Goal: Information Seeking & Learning: Learn about a topic

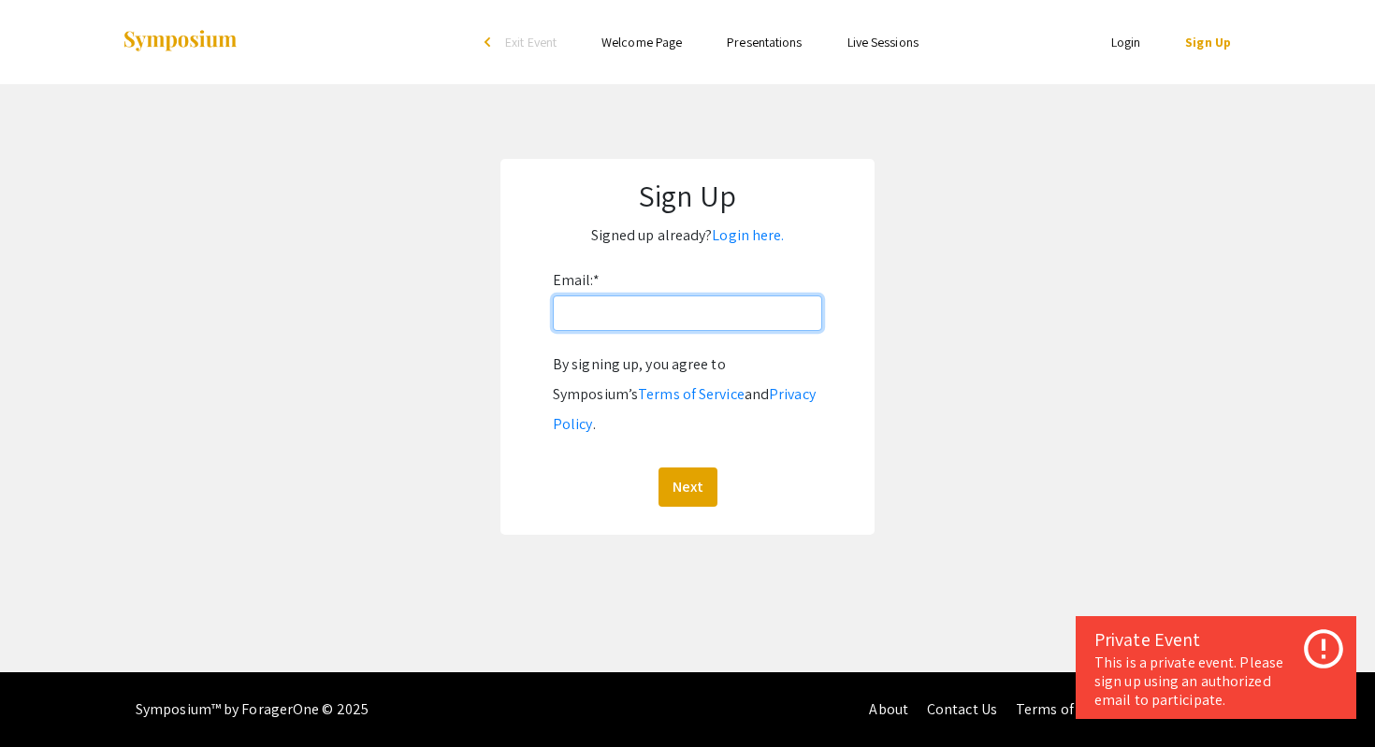
click at [599, 314] on input "Email: *" at bounding box center [687, 314] width 269 height 36
type input "hhm00003@mix.wvu.edu"
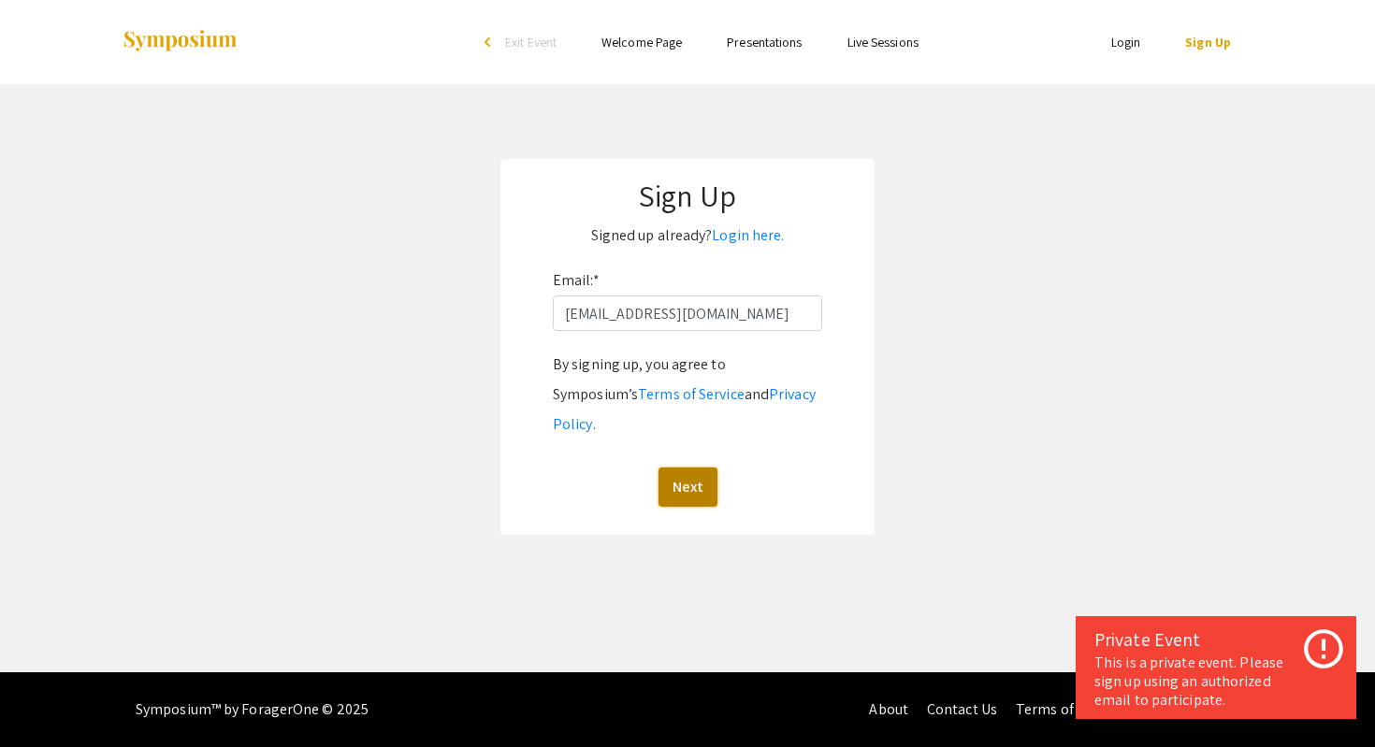
click at [678, 476] on button "Next" at bounding box center [687, 487] width 59 height 39
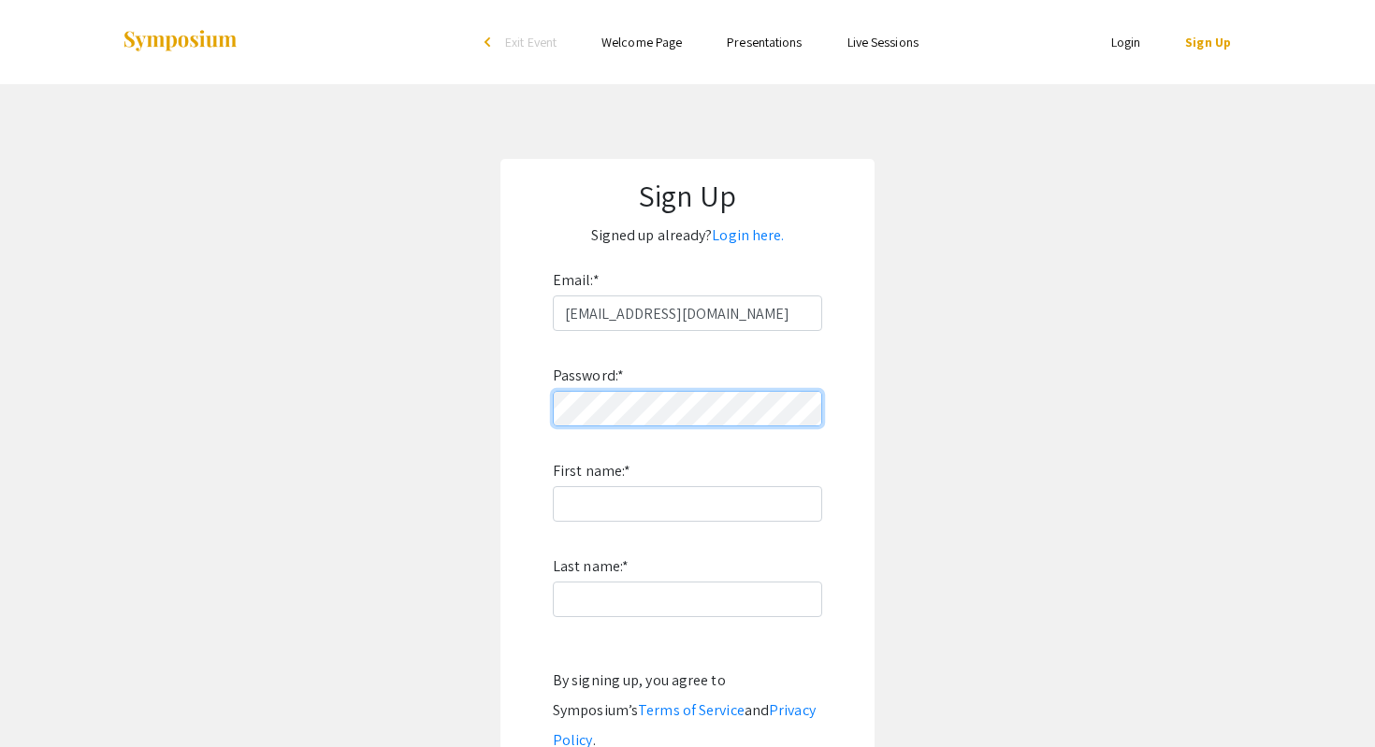
click at [417, 373] on app-signup "Sign Up Signed up already? Login here. Email: * hhm00003@mix.wvu.edu Password: …" at bounding box center [687, 505] width 1375 height 692
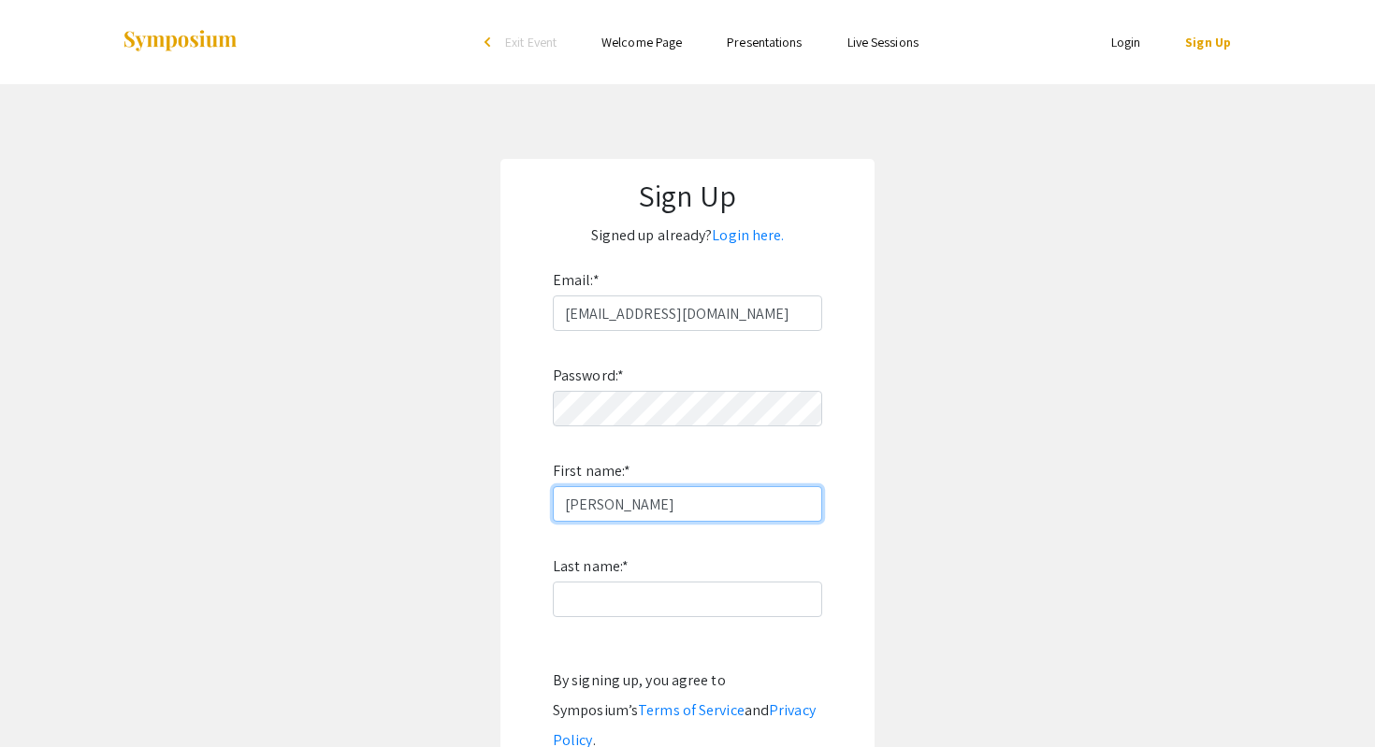
type input "Hannah"
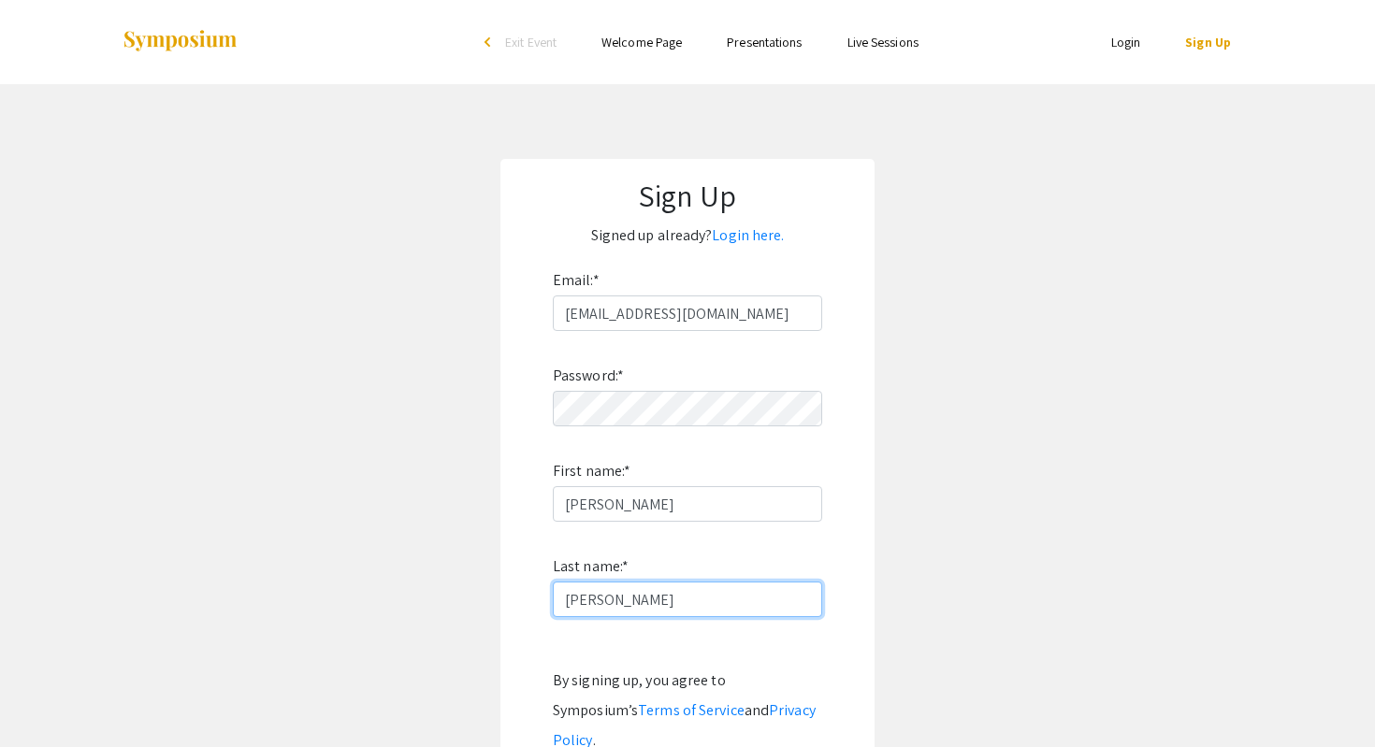
scroll to position [91, 0]
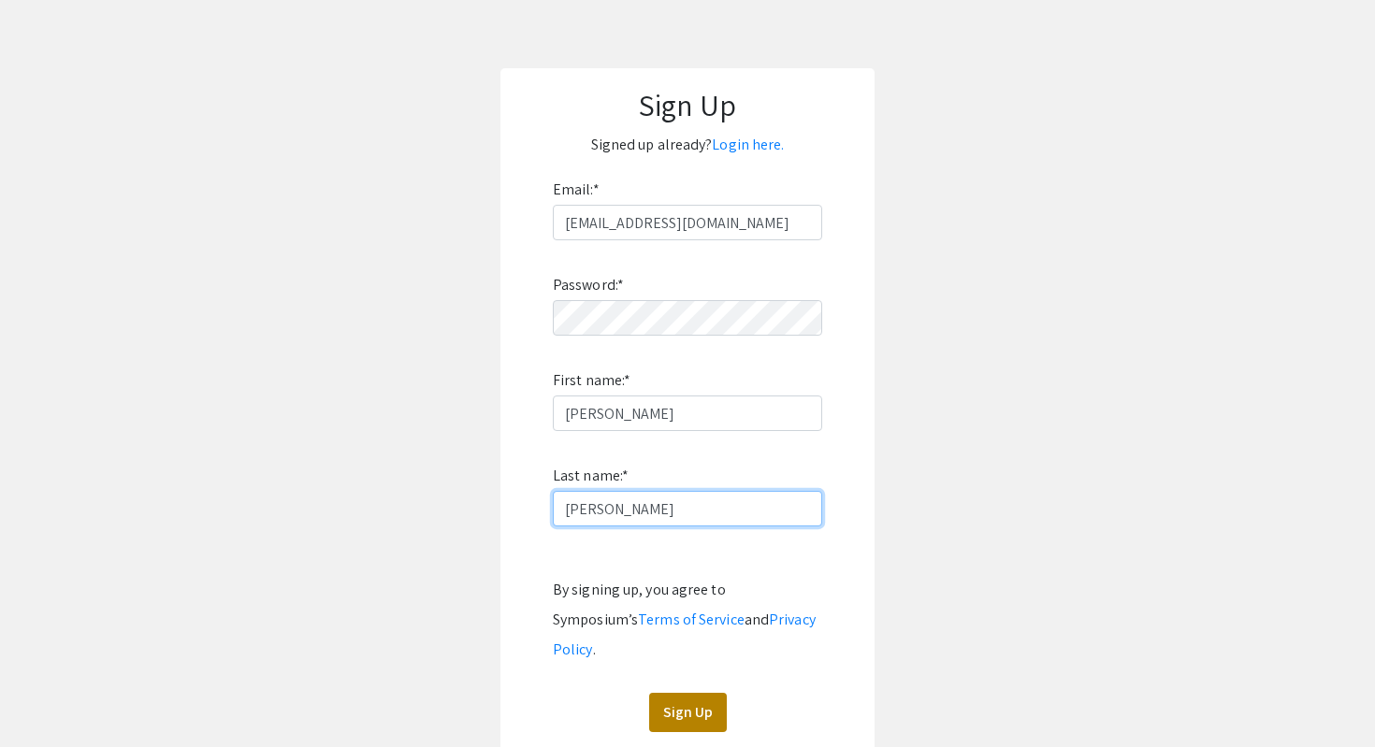
type input "Miller"
click at [699, 693] on button "Sign Up" at bounding box center [688, 712] width 78 height 39
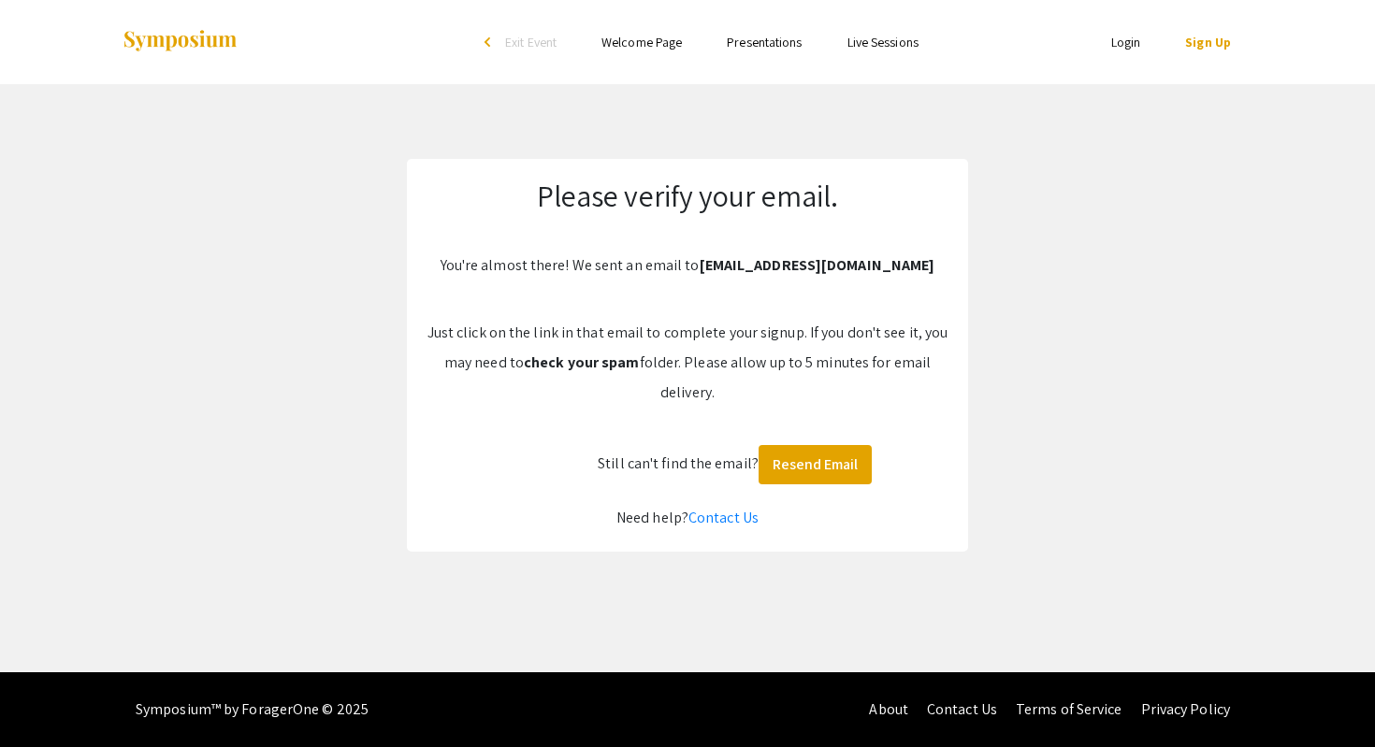
scroll to position [0, 0]
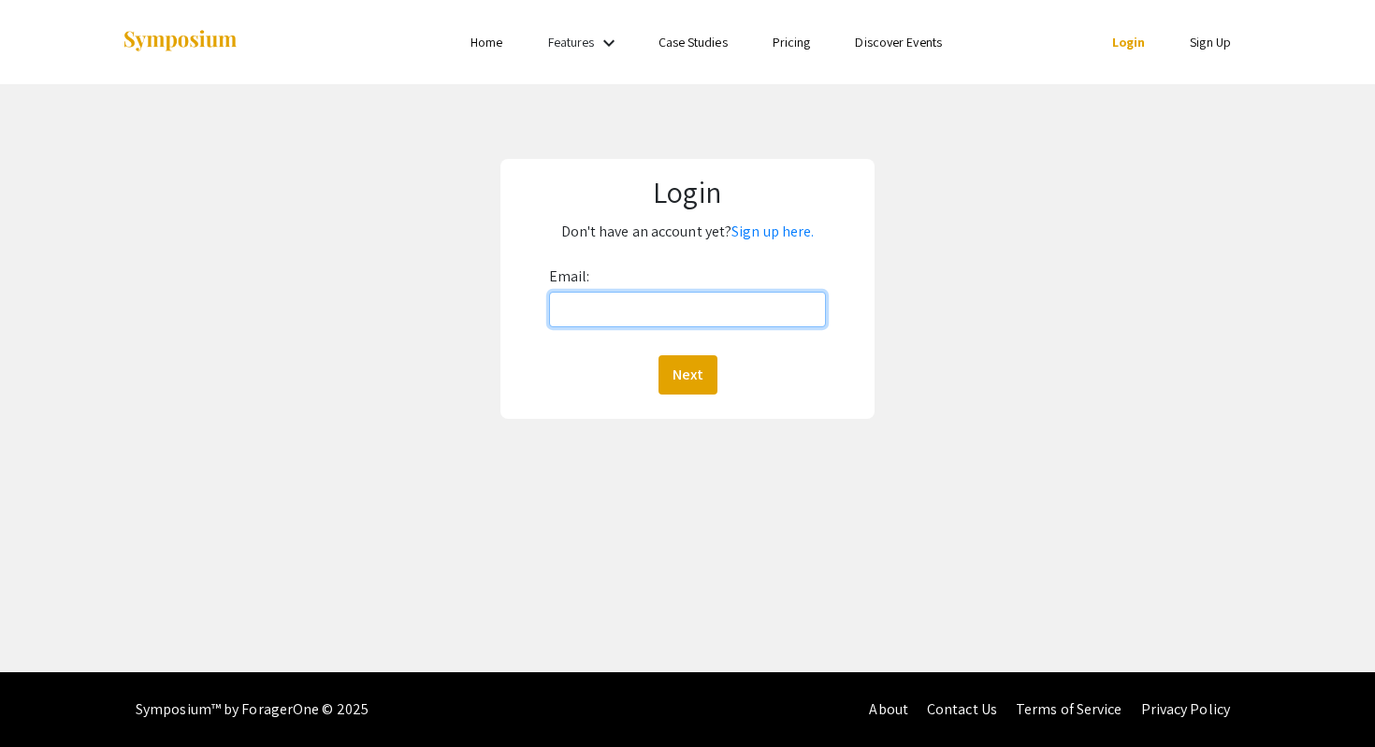
click at [656, 322] on input "Email:" at bounding box center [688, 310] width 278 height 36
type input "[EMAIL_ADDRESS][DOMAIN_NAME]"
click at [658, 355] on button "Next" at bounding box center [687, 374] width 59 height 39
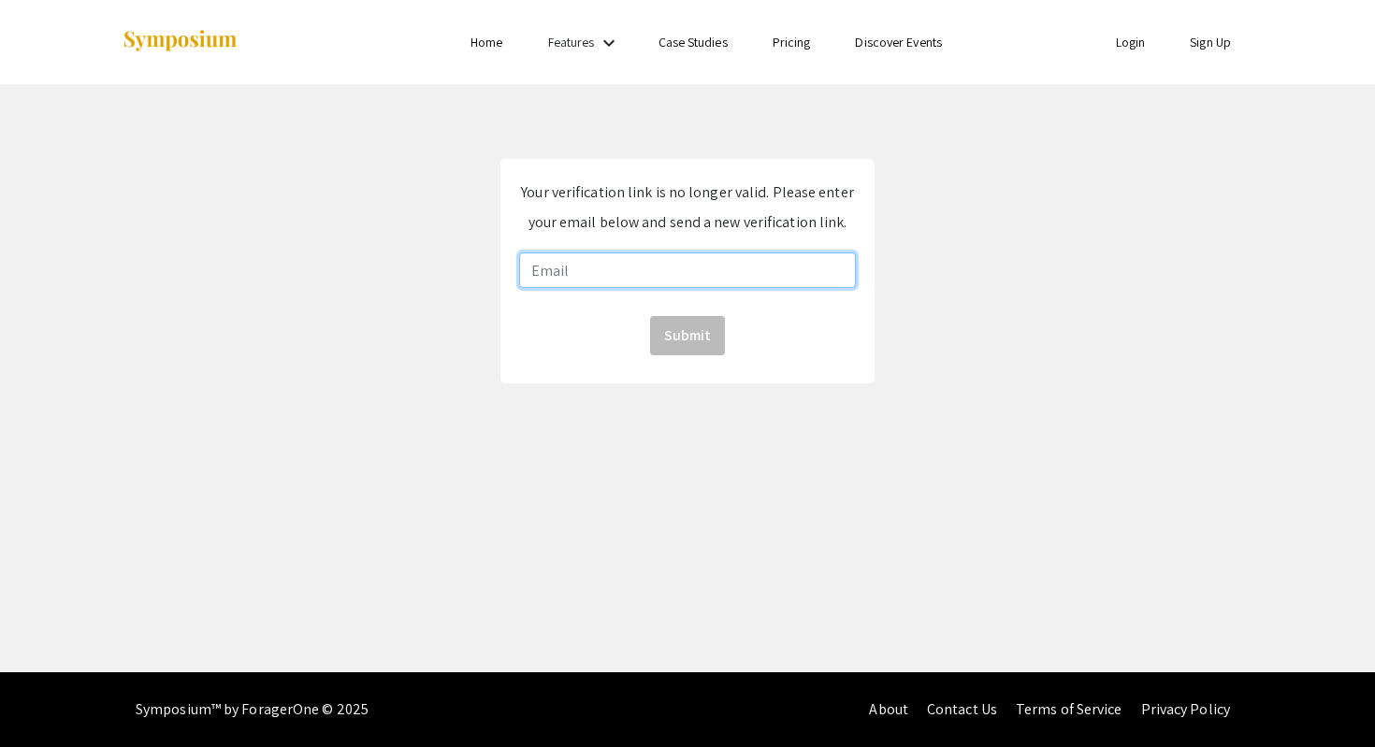
click at [655, 267] on input "email" at bounding box center [687, 271] width 337 height 36
type input "hhm00003@mix.wvu.edu"
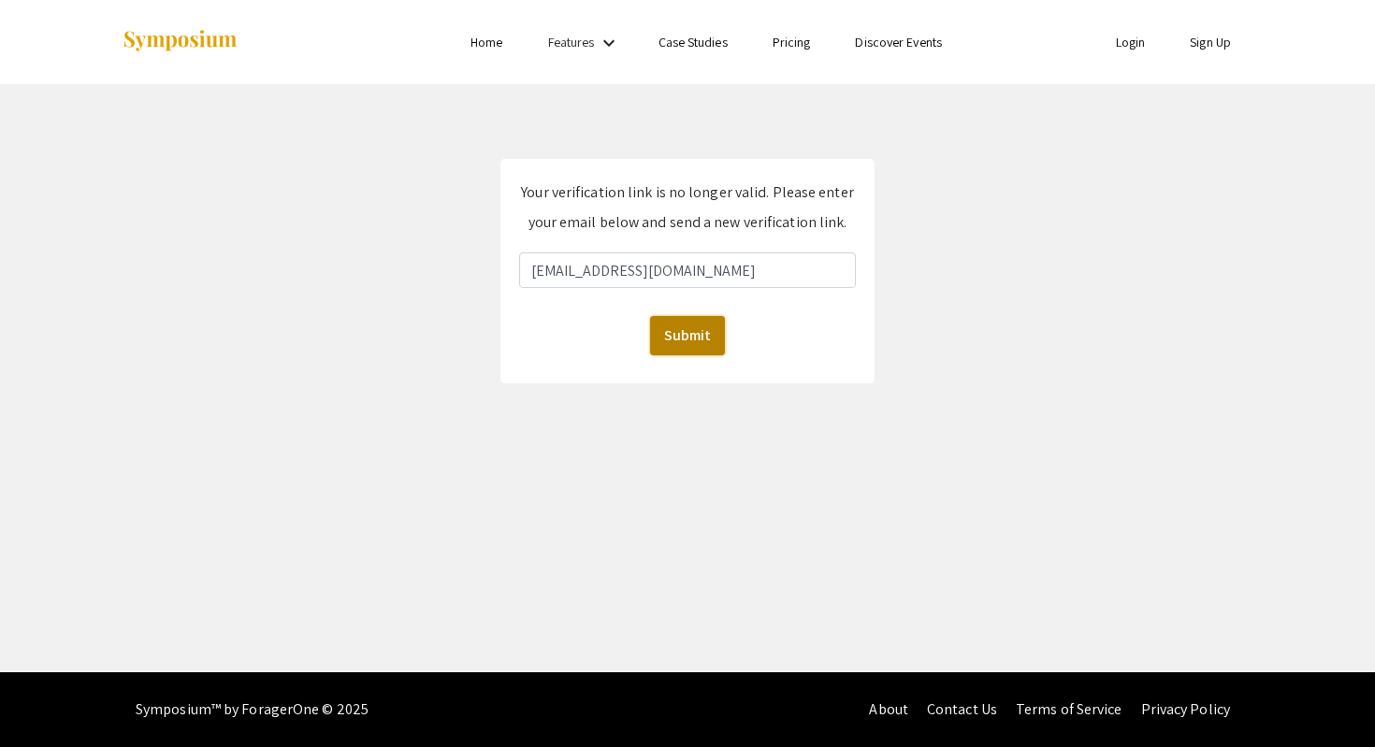
click at [683, 336] on button "Submit" at bounding box center [687, 335] width 75 height 39
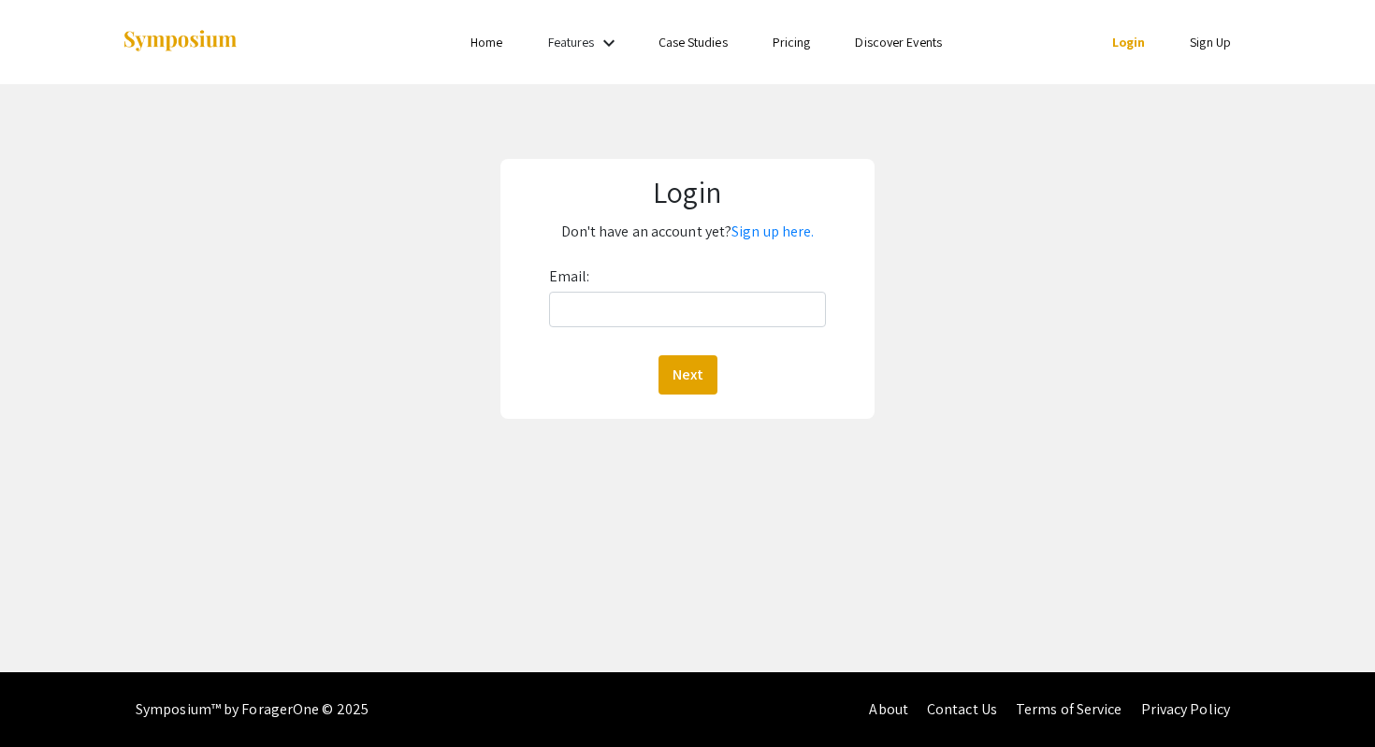
click at [603, 290] on div "Email: Next" at bounding box center [688, 328] width 278 height 133
click at [603, 298] on input "Email:" at bounding box center [688, 310] width 278 height 36
type input "hhm00003@mix.wvu.edu"
click at [673, 368] on button "Next" at bounding box center [687, 374] width 59 height 39
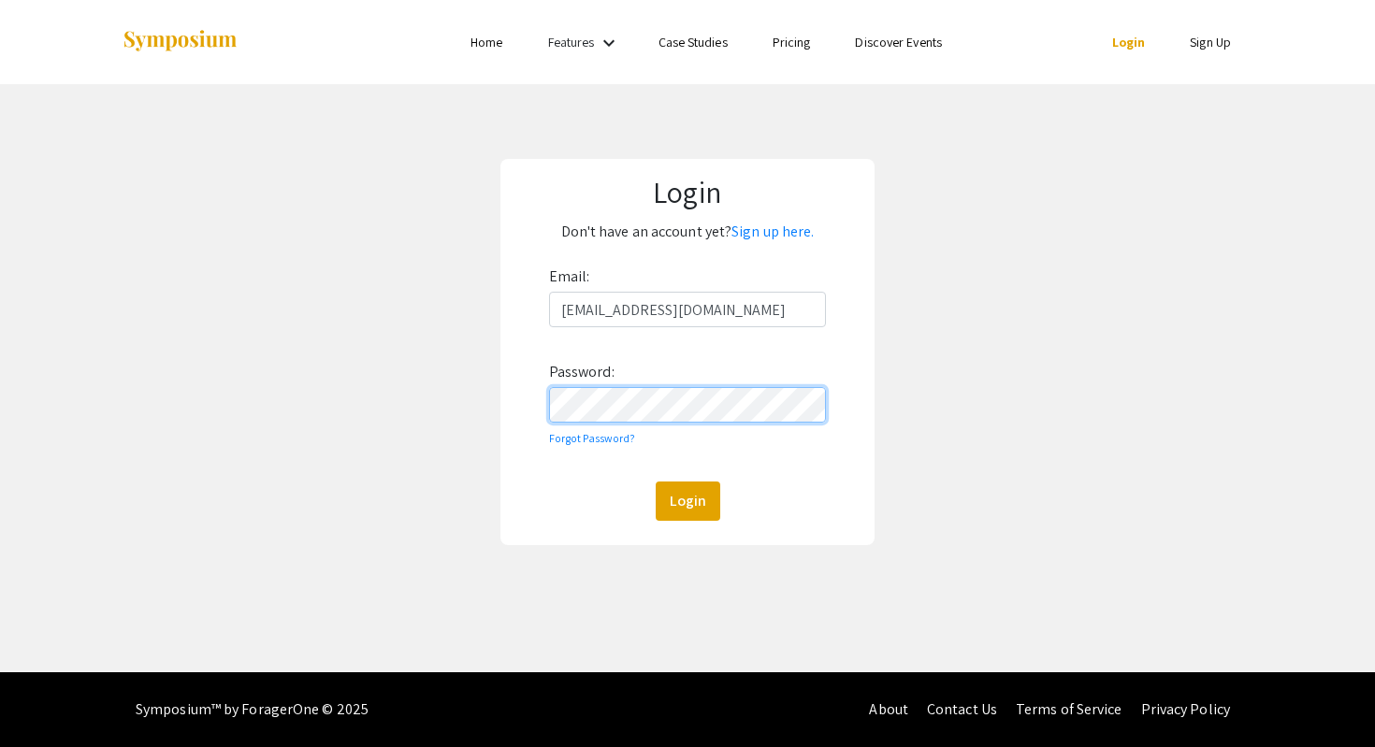
click at [656, 482] on button "Login" at bounding box center [688, 501] width 65 height 39
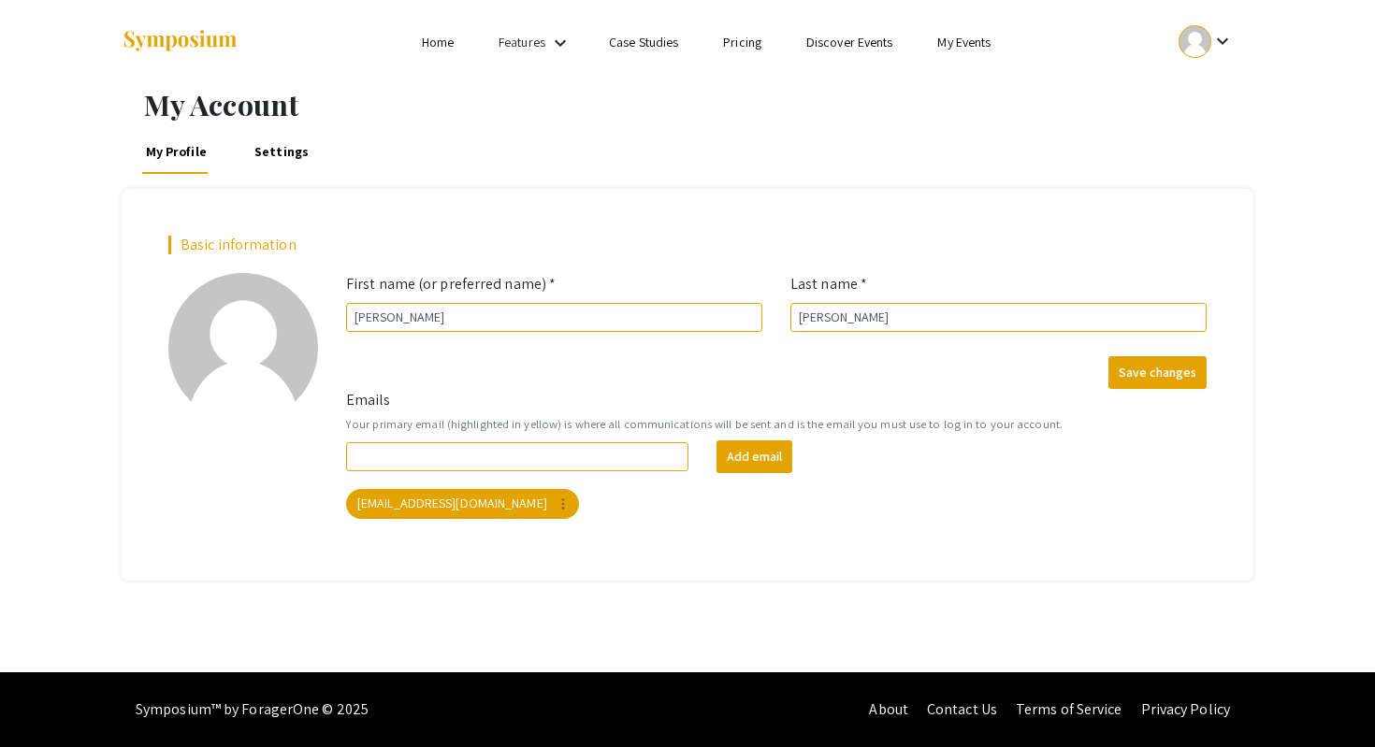
click at [425, 39] on link "Home" at bounding box center [438, 42] width 32 height 17
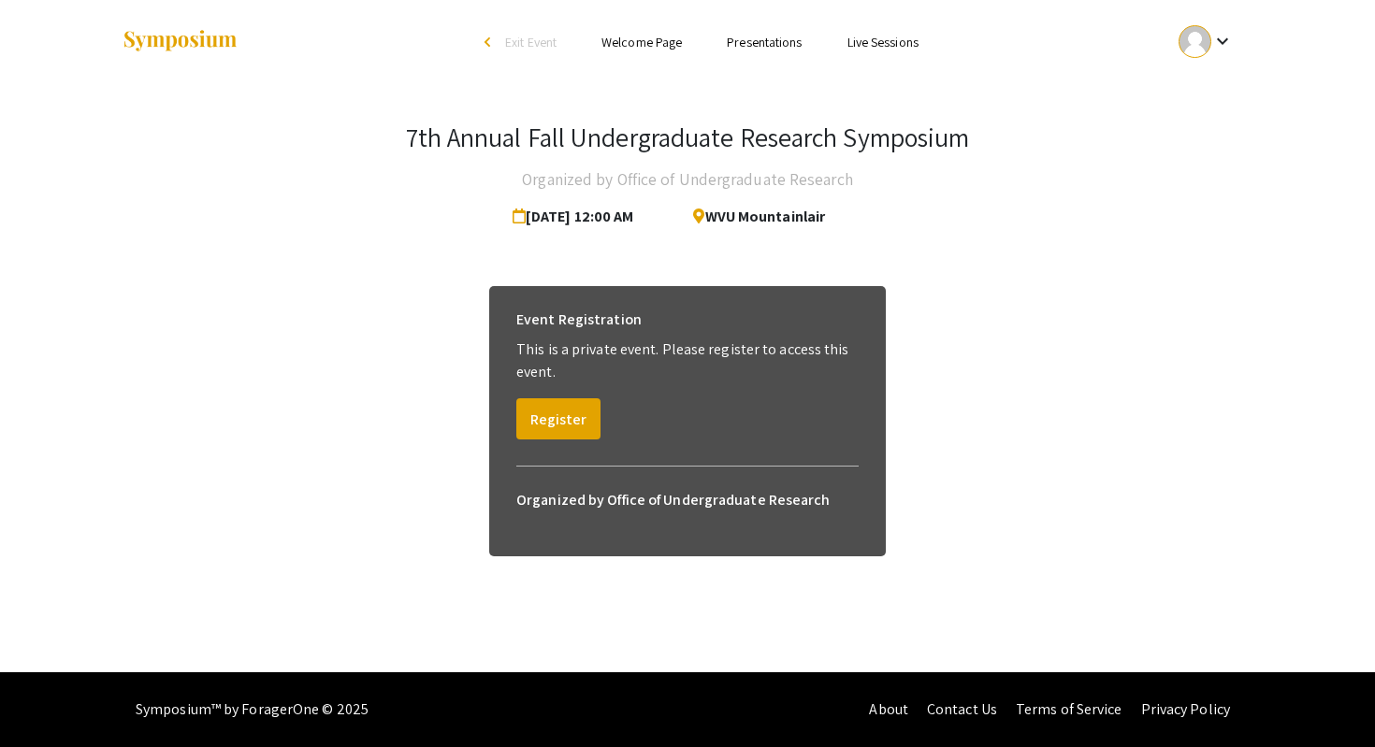
click at [759, 36] on link "Presentations" at bounding box center [764, 42] width 75 height 17
click at [583, 429] on button "Register" at bounding box center [558, 418] width 84 height 41
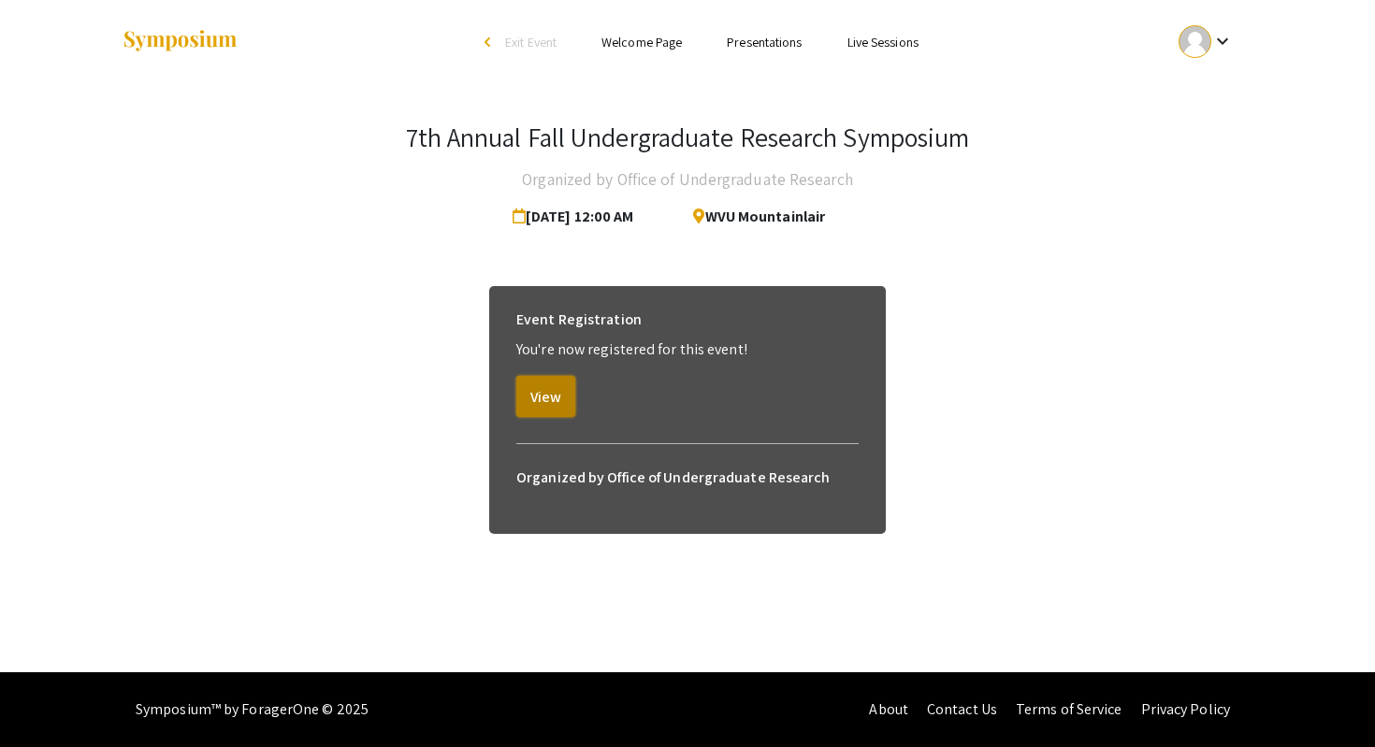
click at [556, 404] on button "View" at bounding box center [545, 396] width 59 height 41
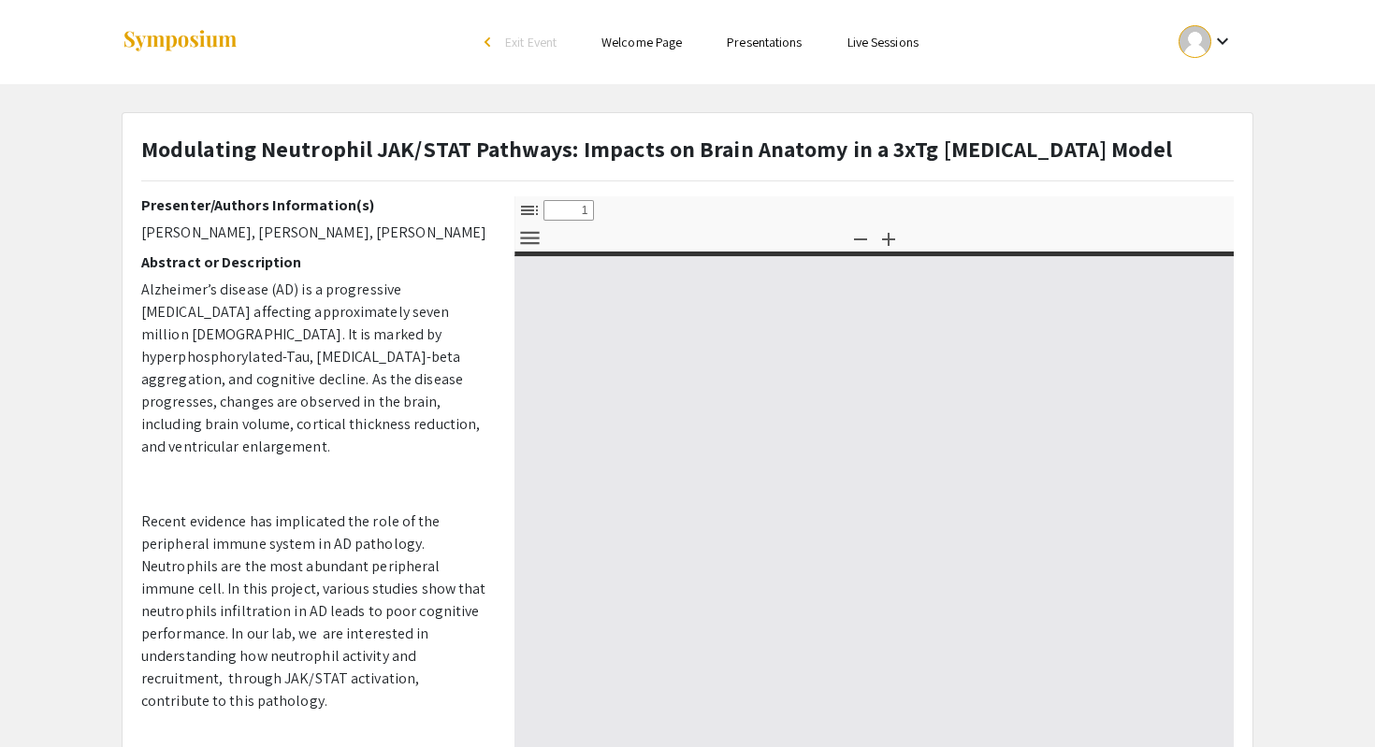
select select "custom"
type input "0"
select select "custom"
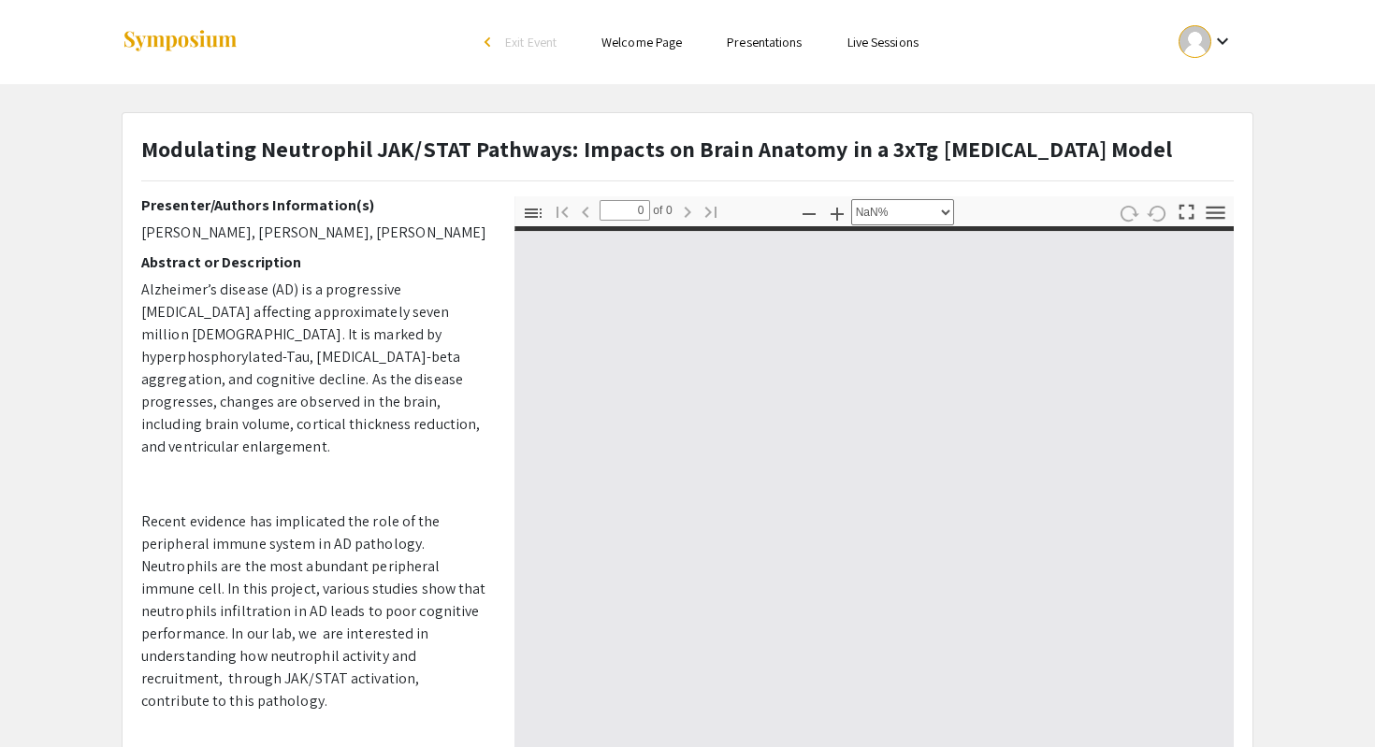
type input "1"
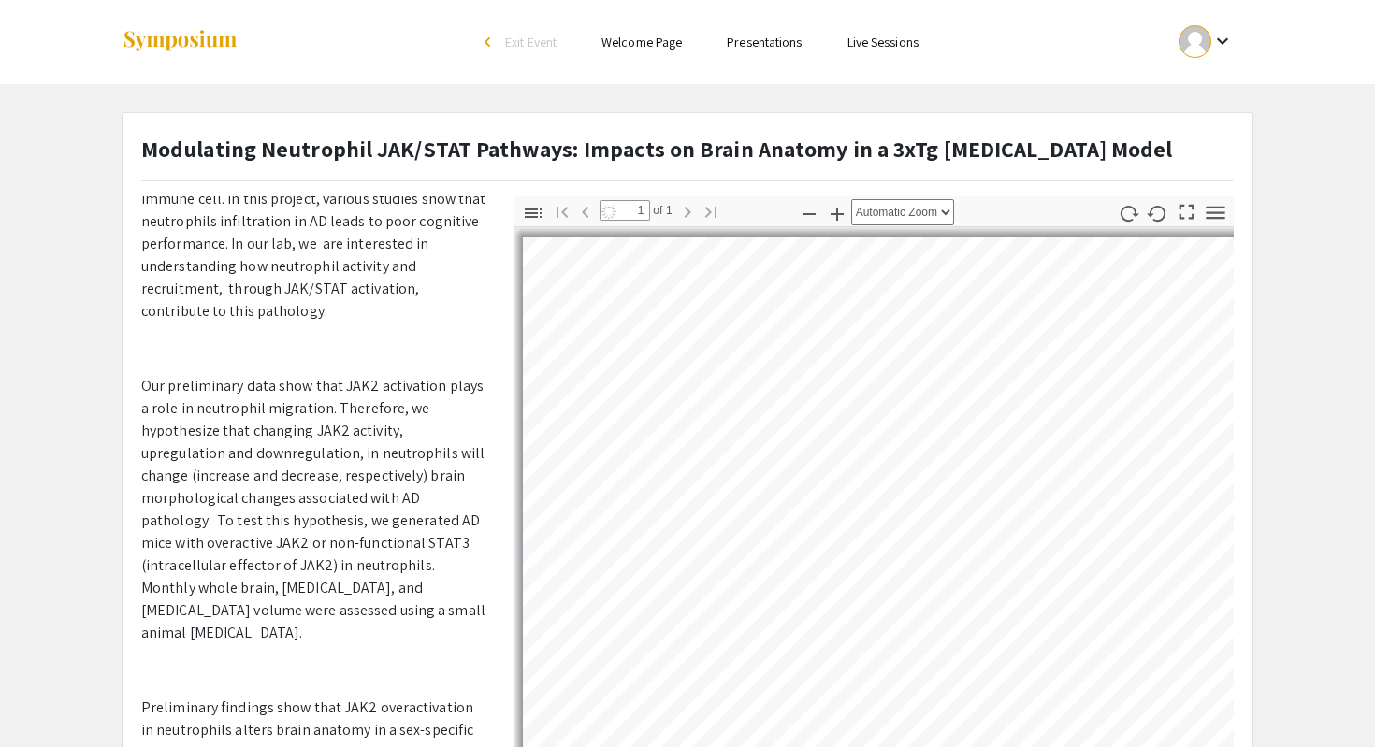
select select "auto"
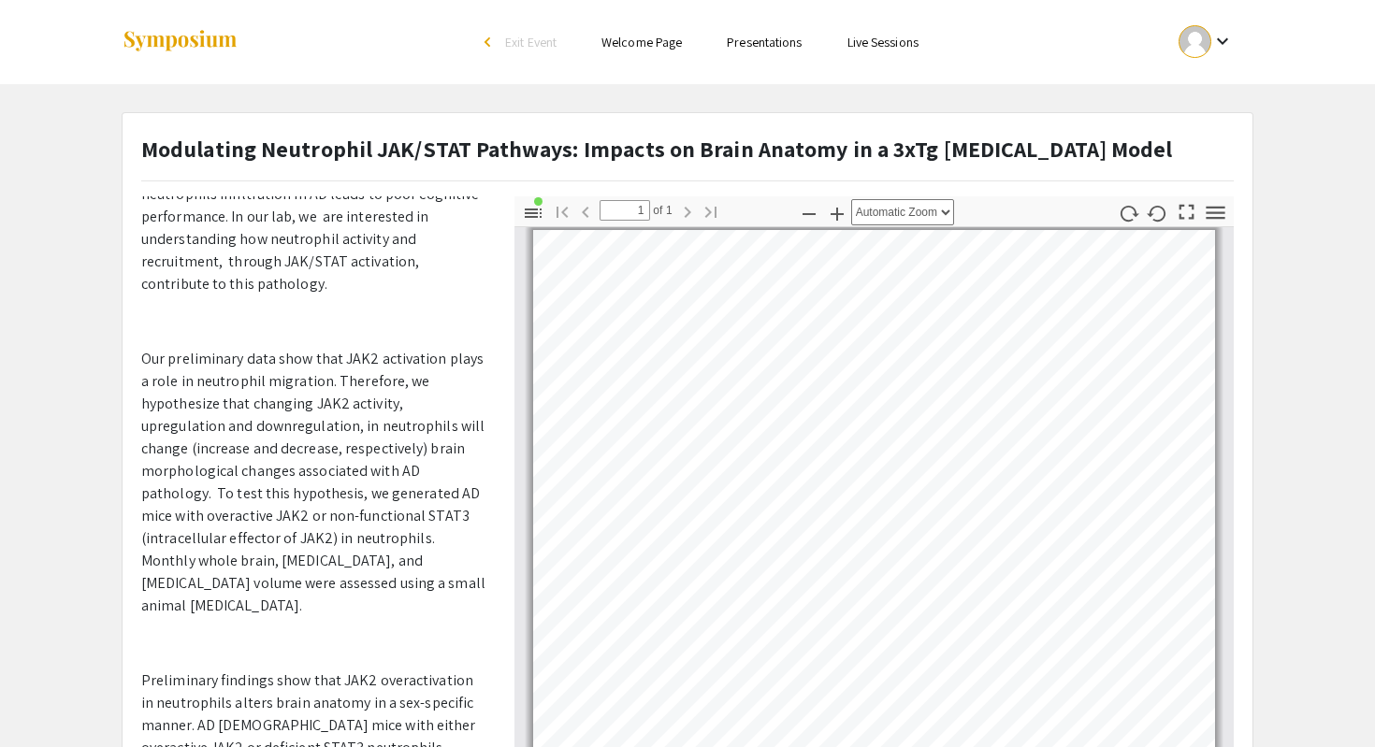
scroll to position [497, 0]
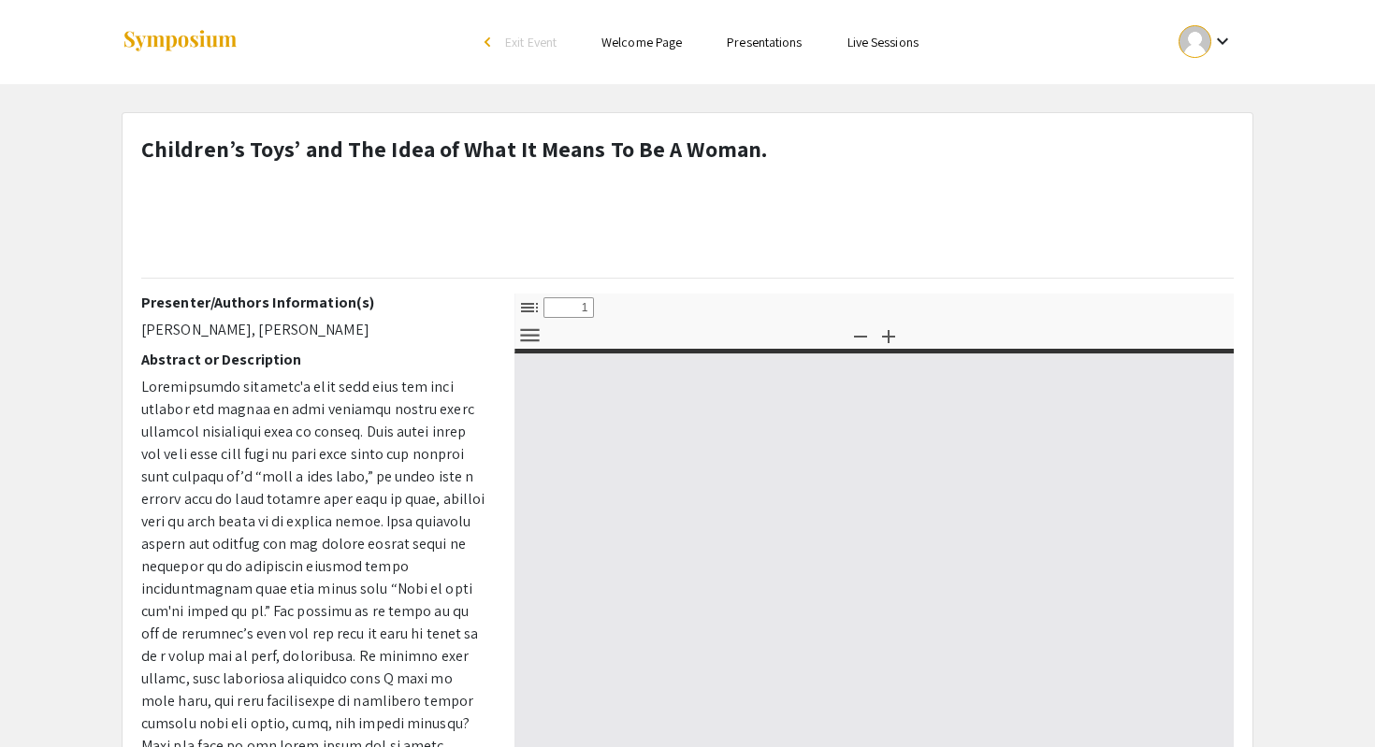
select select "custom"
type input "0"
select select "custom"
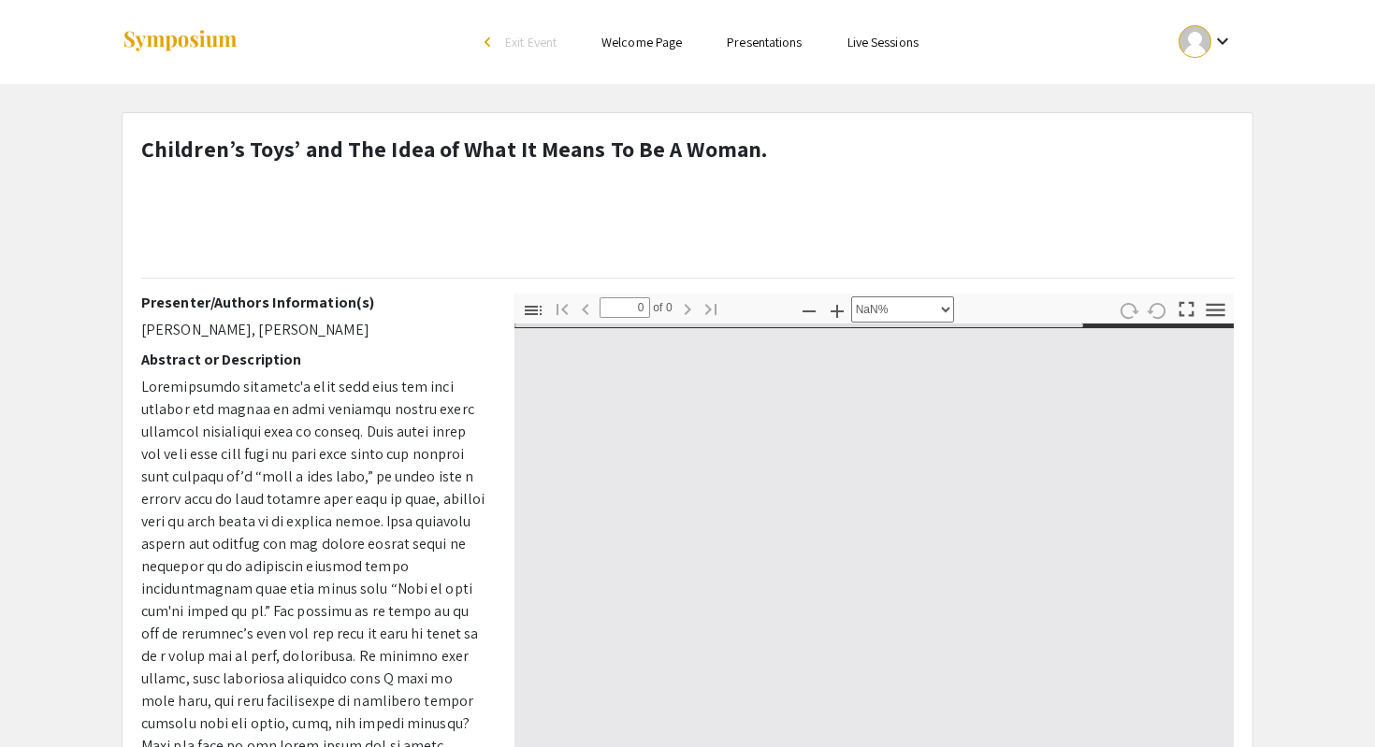
type input "1"
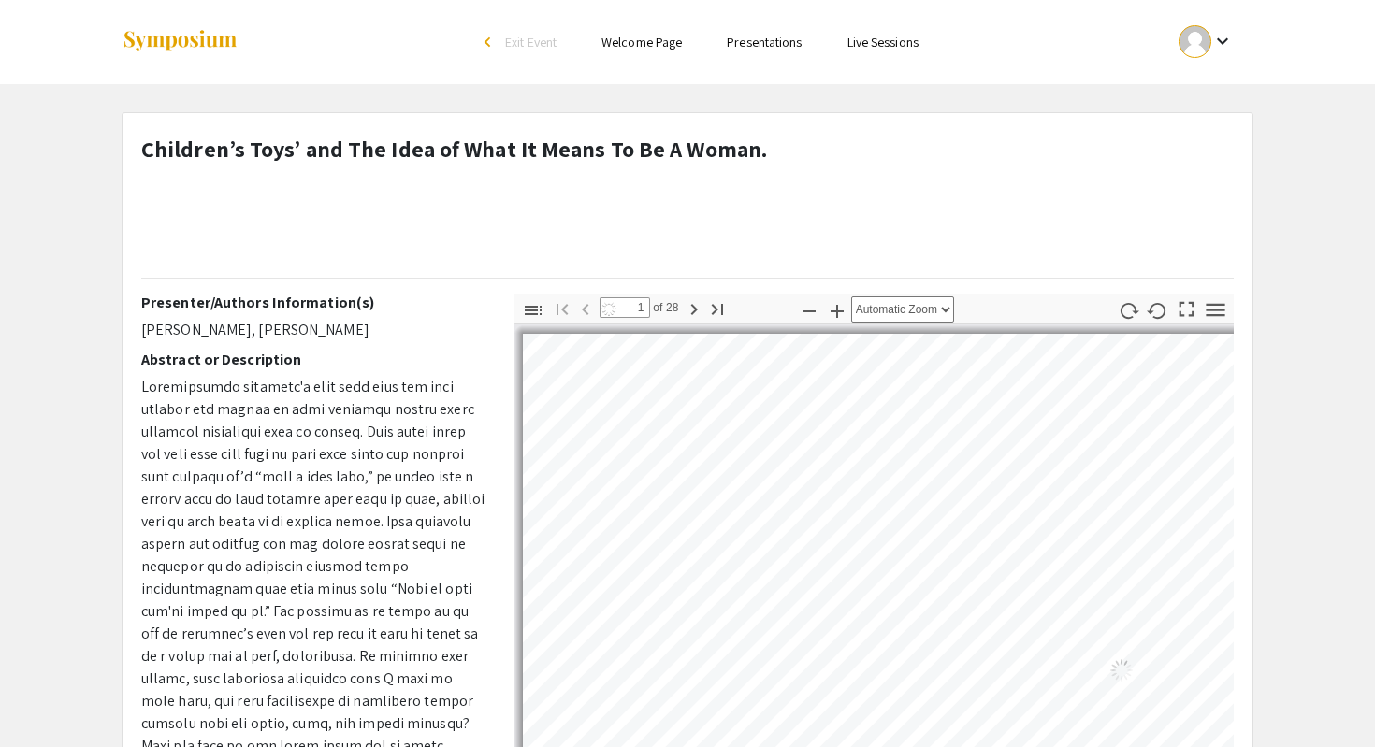
scroll to position [78, 0]
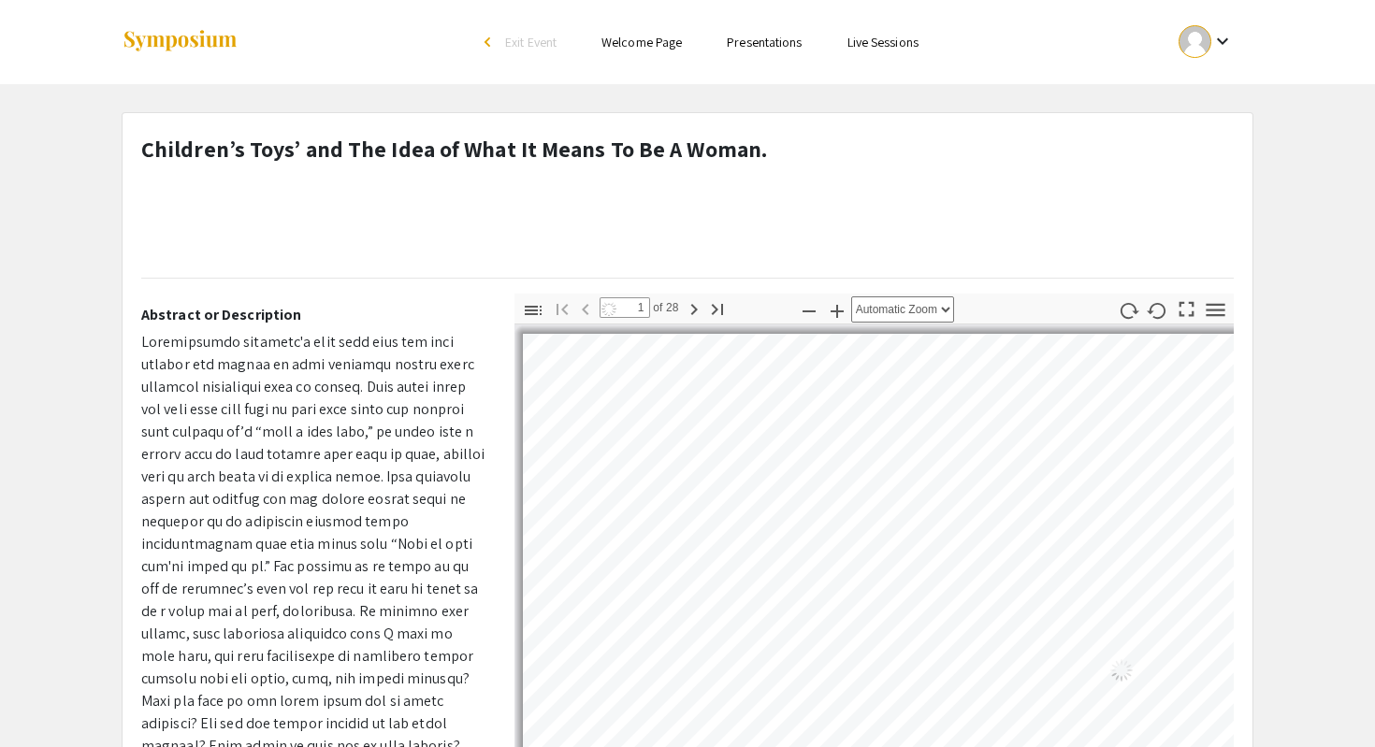
select select "auto"
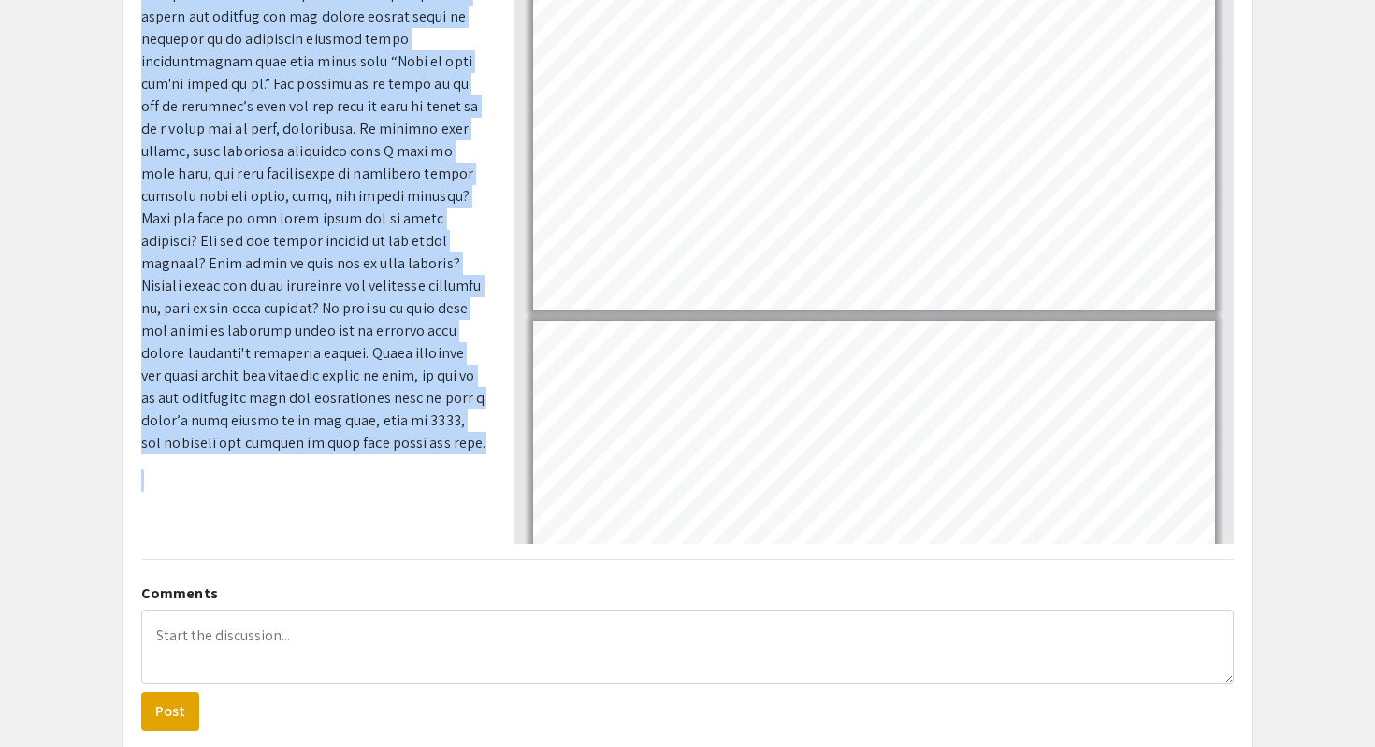
scroll to position [415, 0]
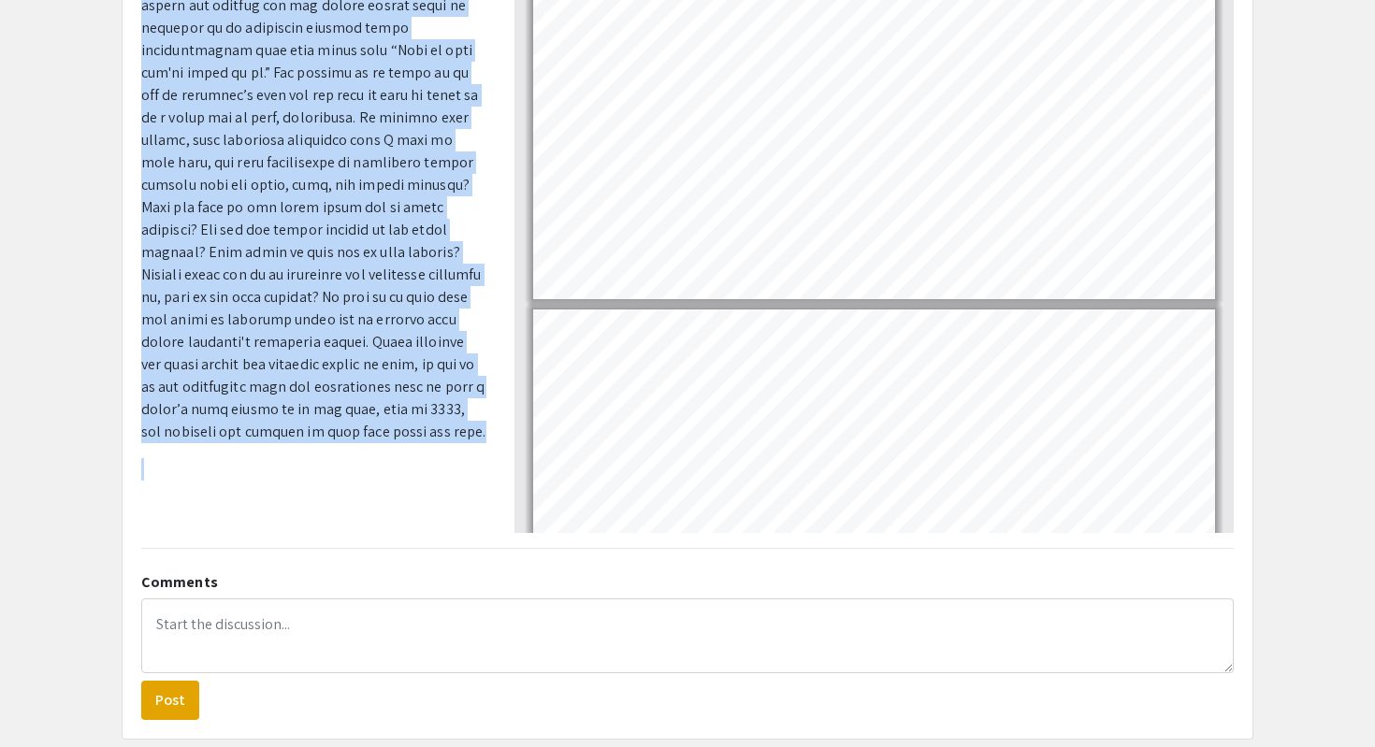
drag, startPoint x: 144, startPoint y: 303, endPoint x: 352, endPoint y: 442, distance: 250.0
click at [352, 442] on div "Presenter/Authors Information(s) Cheyenne Torres, Kasi Jackson Abstract or Desc…" at bounding box center [313, 205] width 345 height 655
copy div "Presenter/Authors Information(s) Cheyenne Torres, Kasi Jackson Abstract or Desc…"
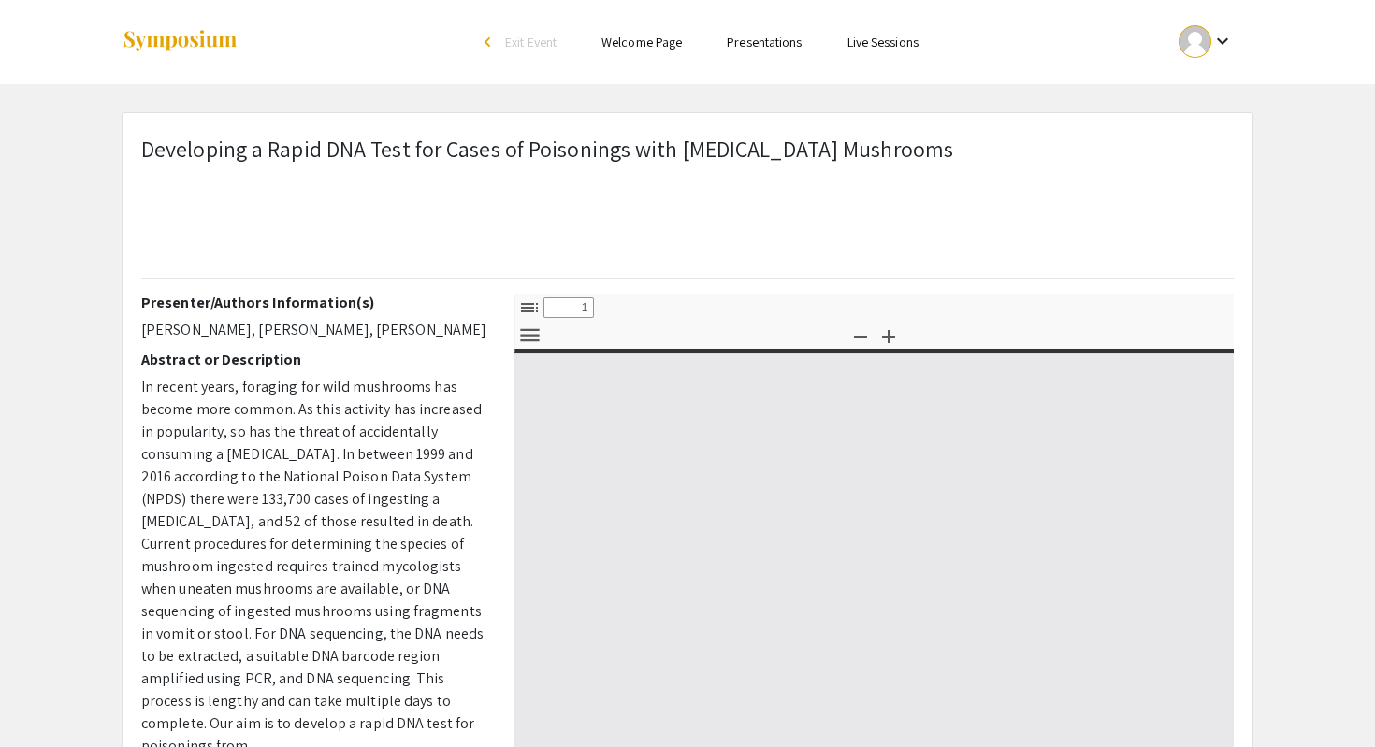
select select "custom"
type input "0"
select select "custom"
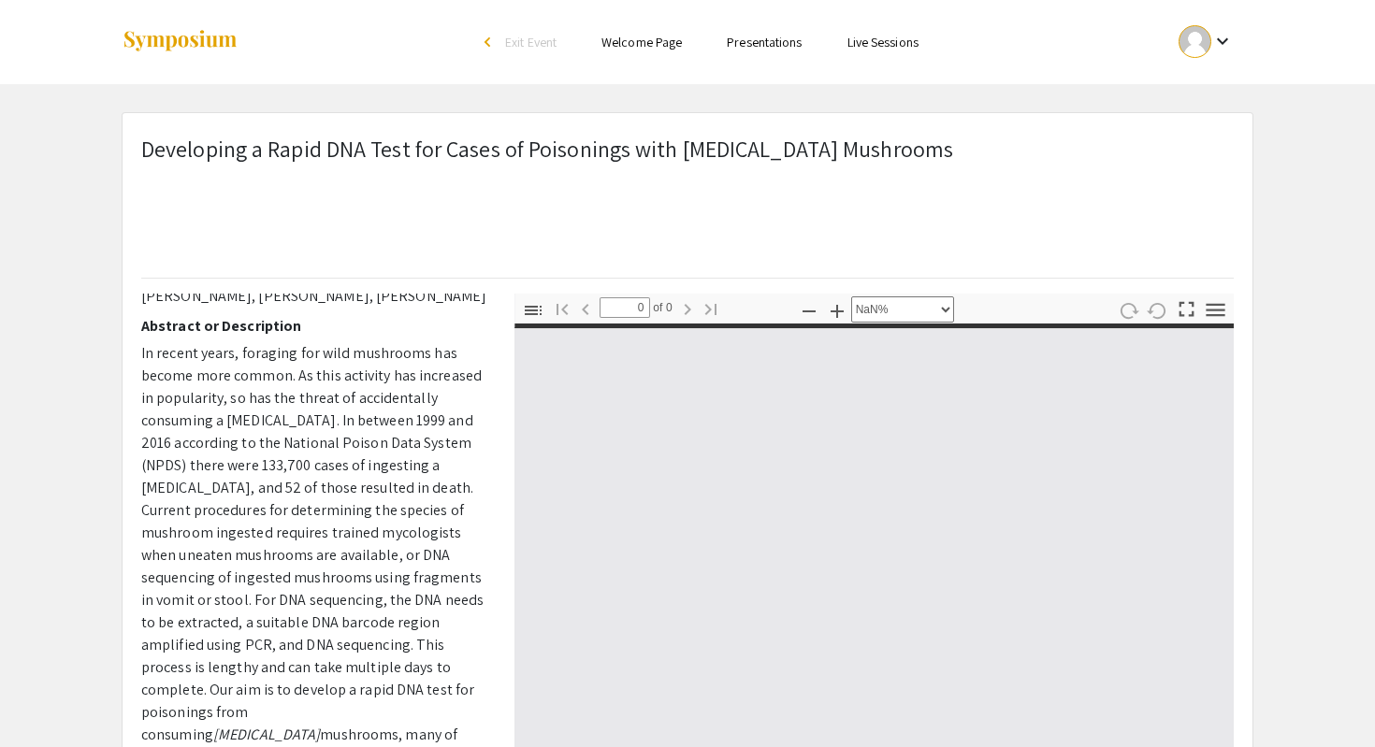
scroll to position [48, 0]
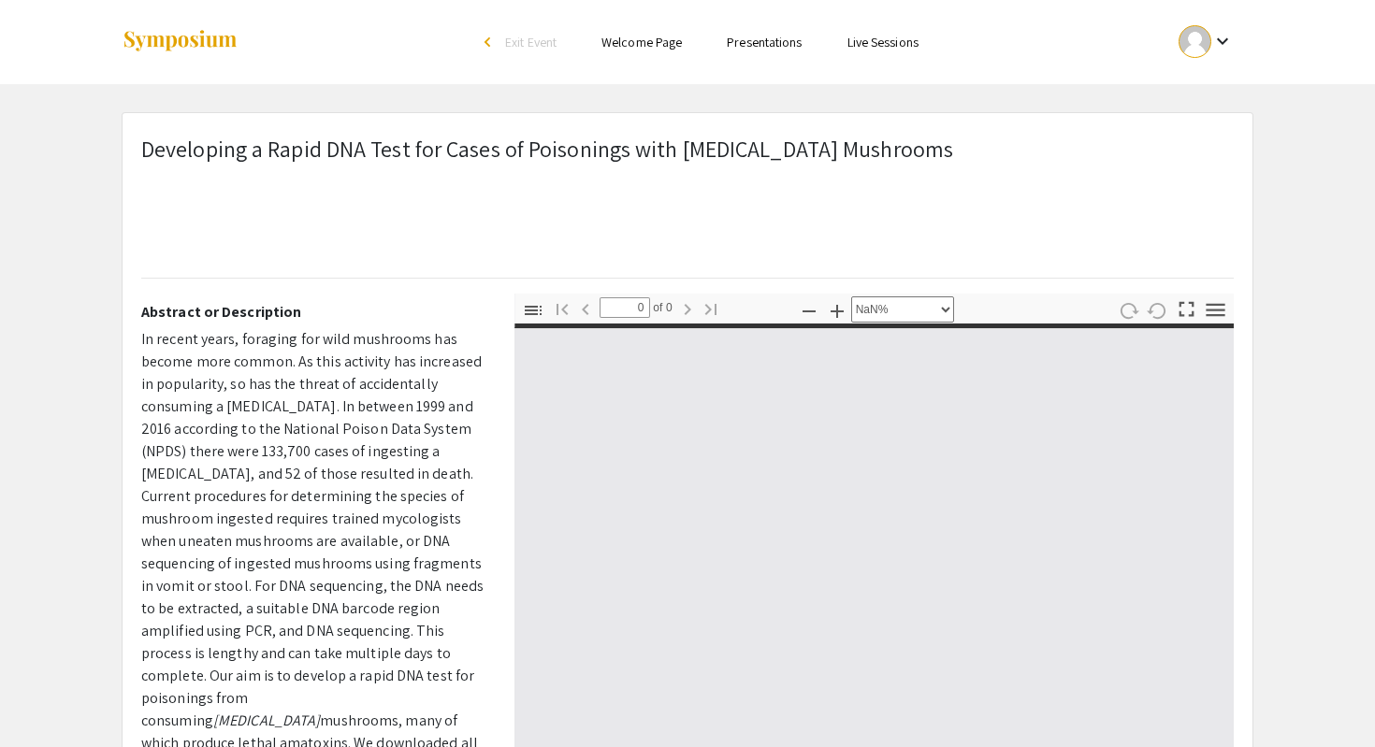
type input "1"
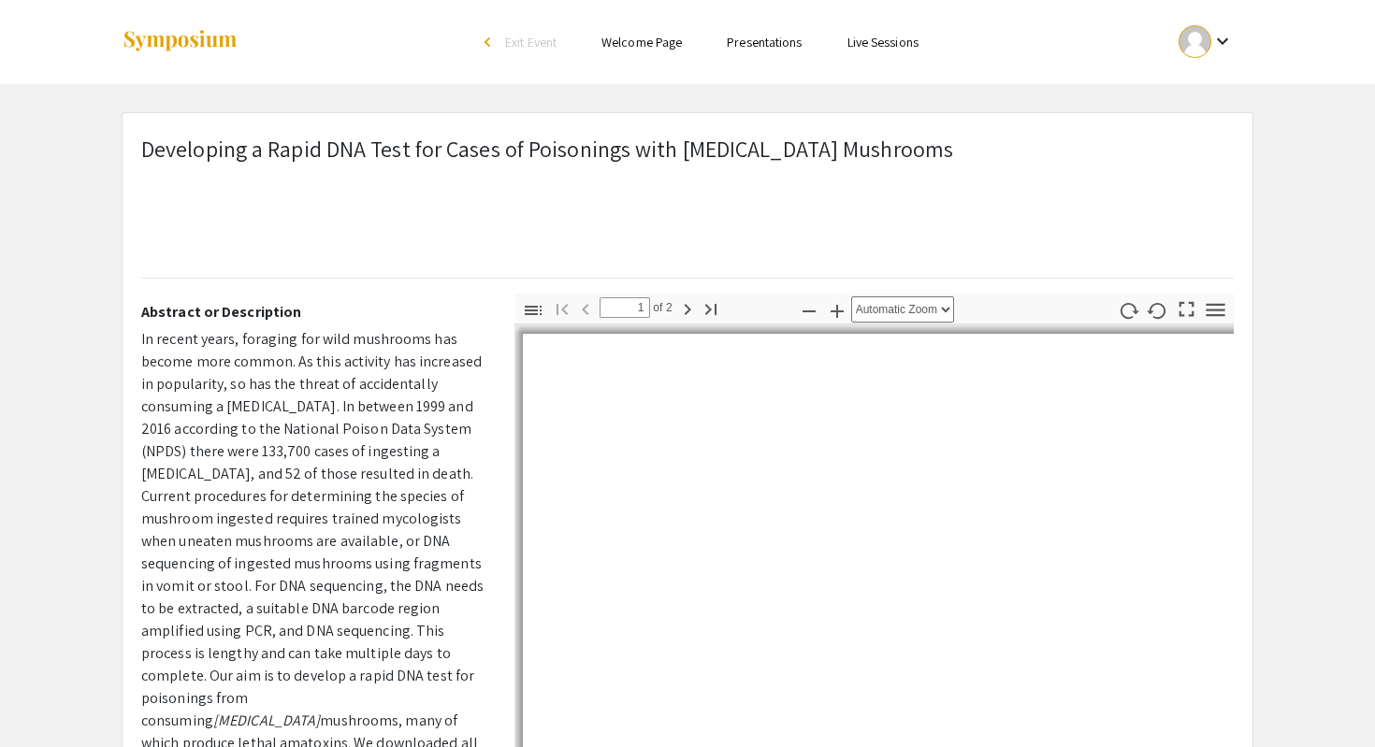
scroll to position [0, 0]
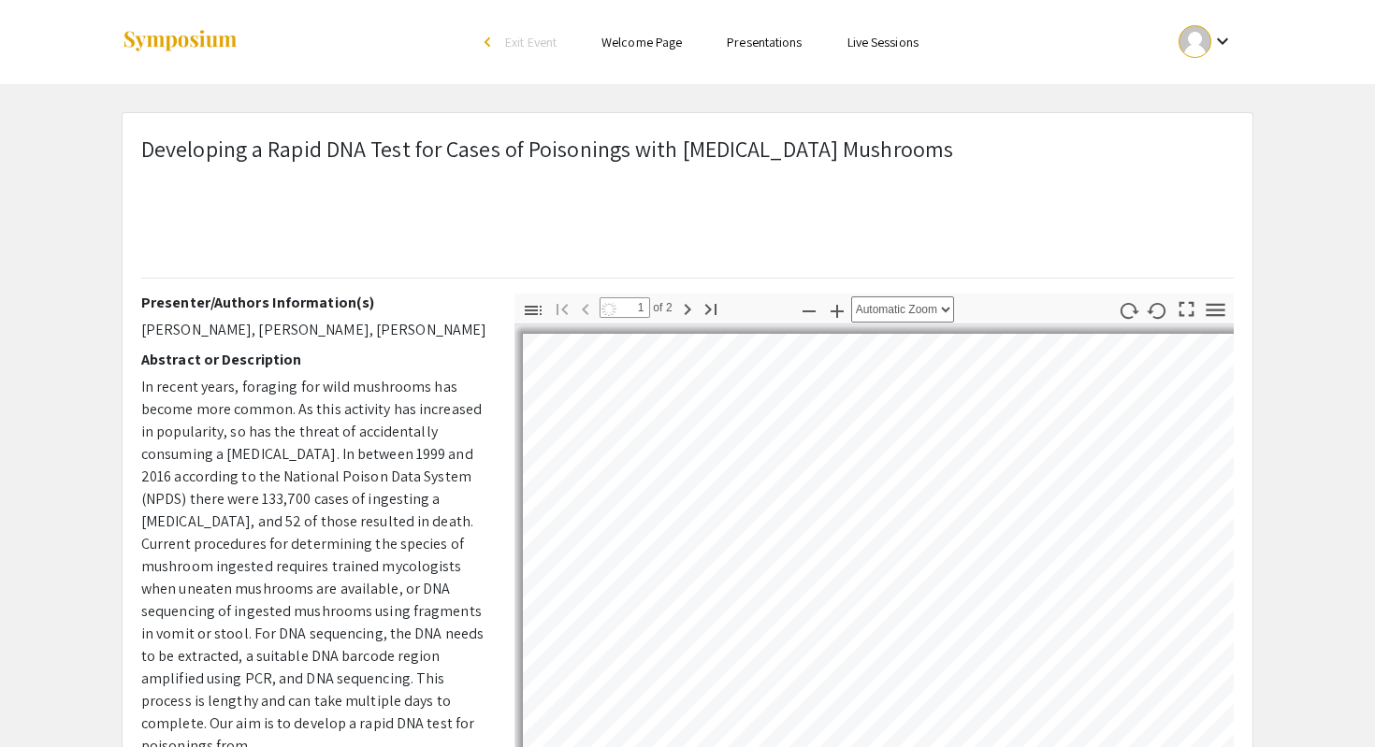
select select "auto"
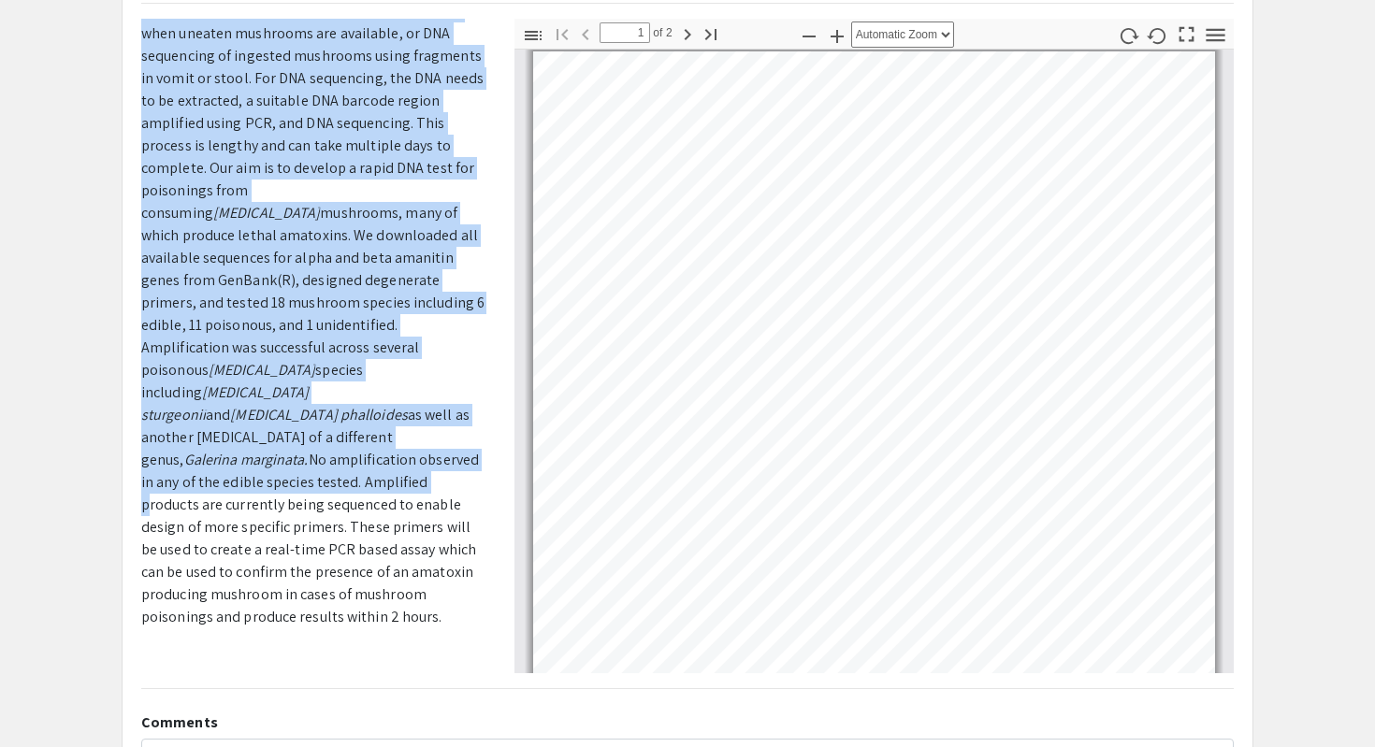
scroll to position [291, 0]
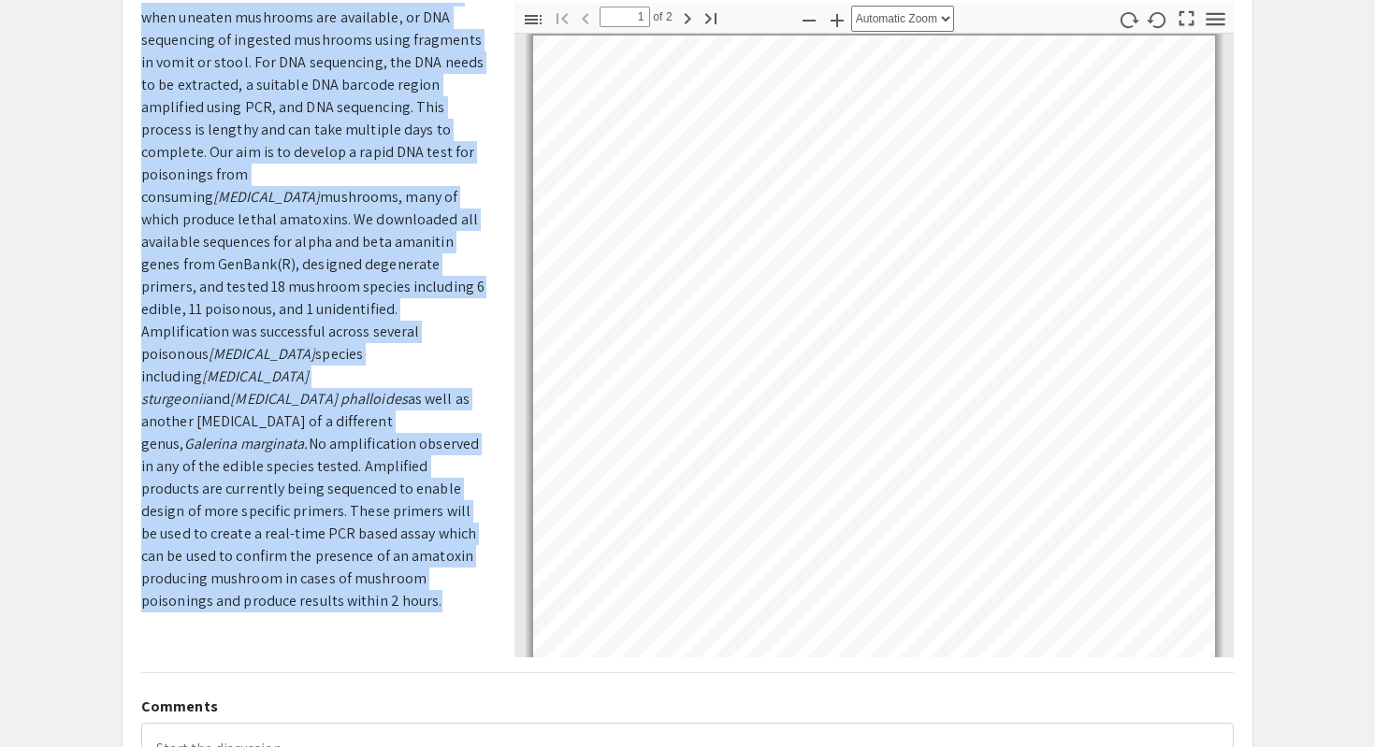
drag, startPoint x: 138, startPoint y: 301, endPoint x: 267, endPoint y: 560, distance: 289.0
click at [267, 560] on div "Presenter/Authors Information(s) John Schmitt, Leah Gingrich, Arati Iyengar Abs…" at bounding box center [313, 330] width 373 height 655
copy div "Presenter/Authors Information(s) John Schmitt, Leah Gingrich, Arati Iyengar Abs…"
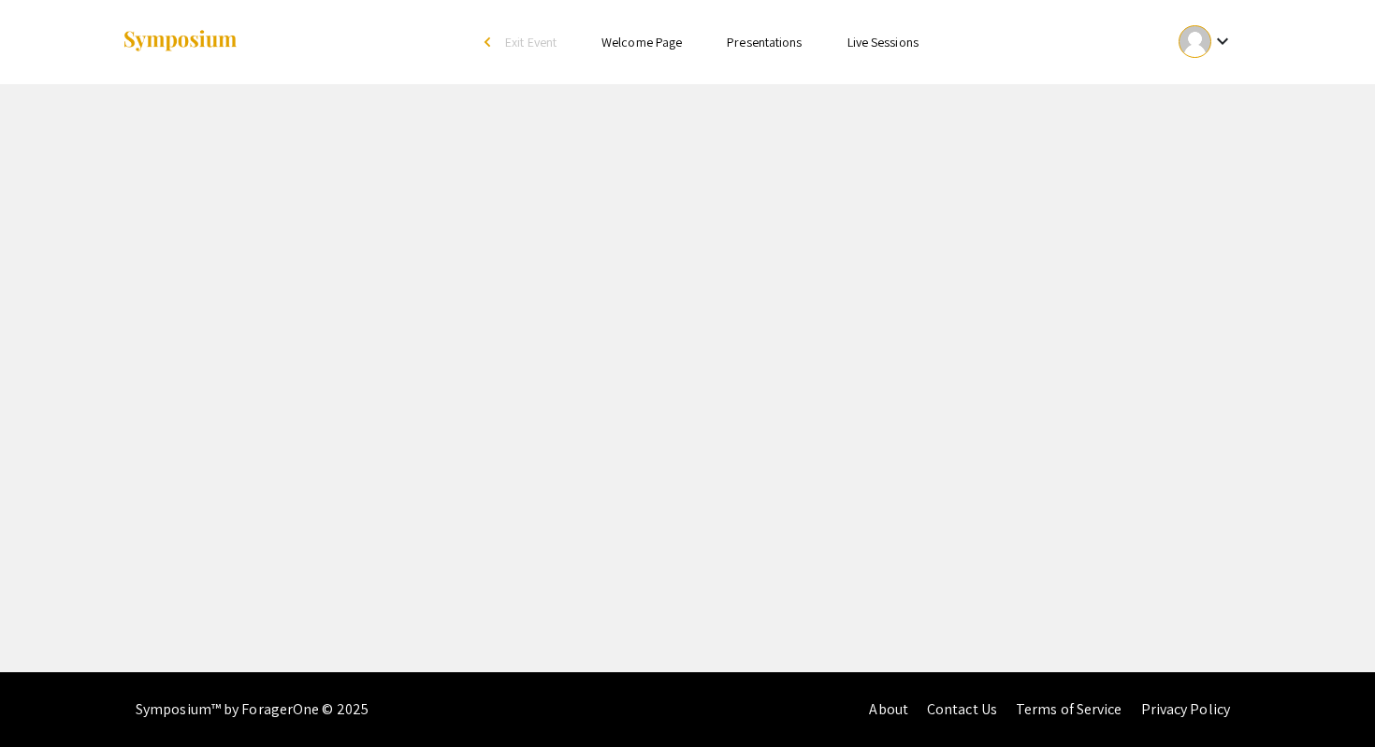
scroll to position [7, 0]
select select "custom"
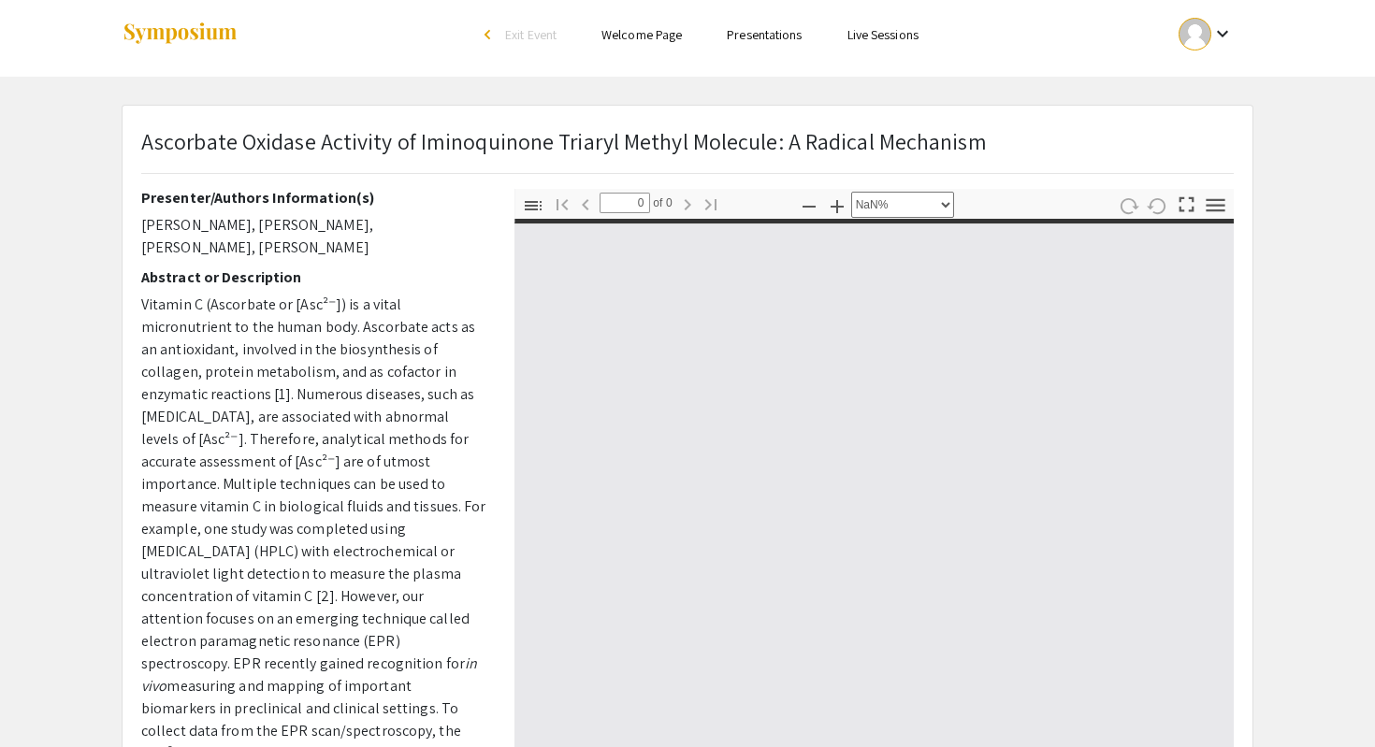
type input "1"
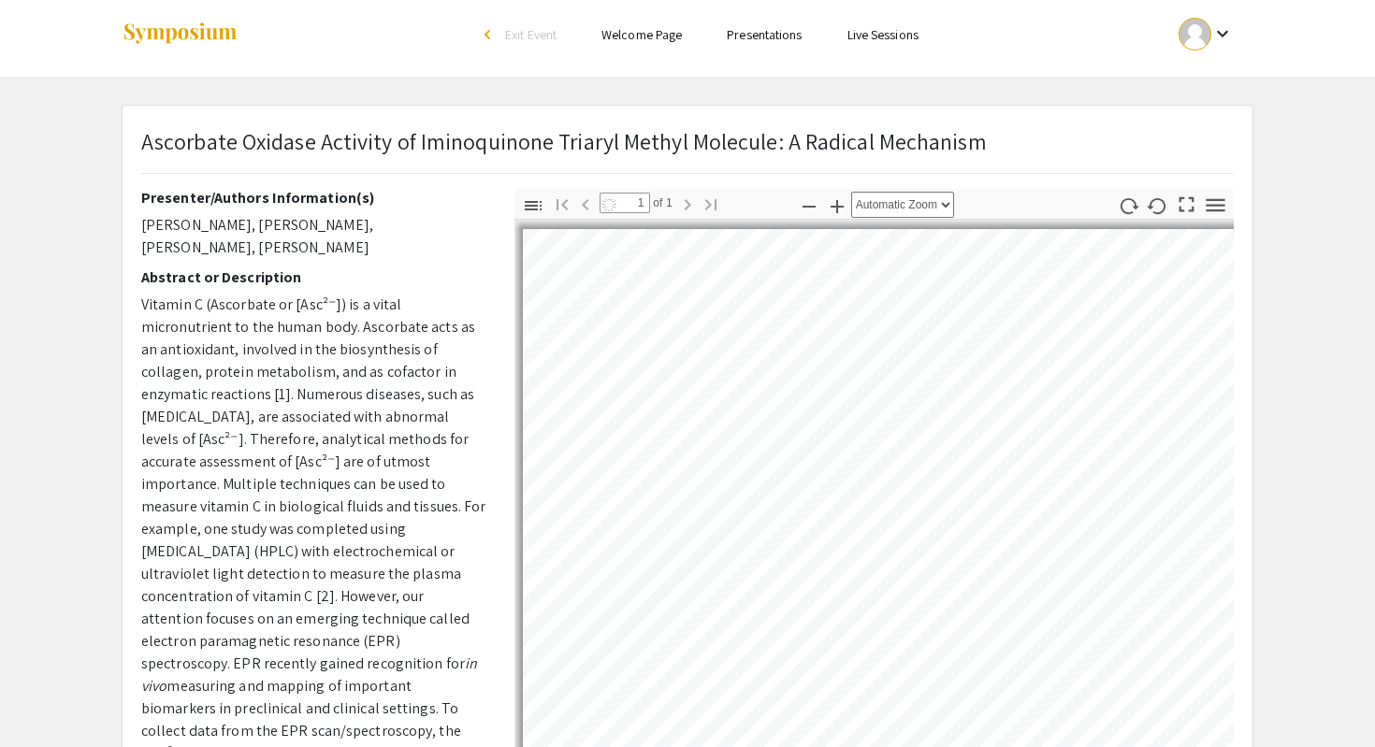
select select "auto"
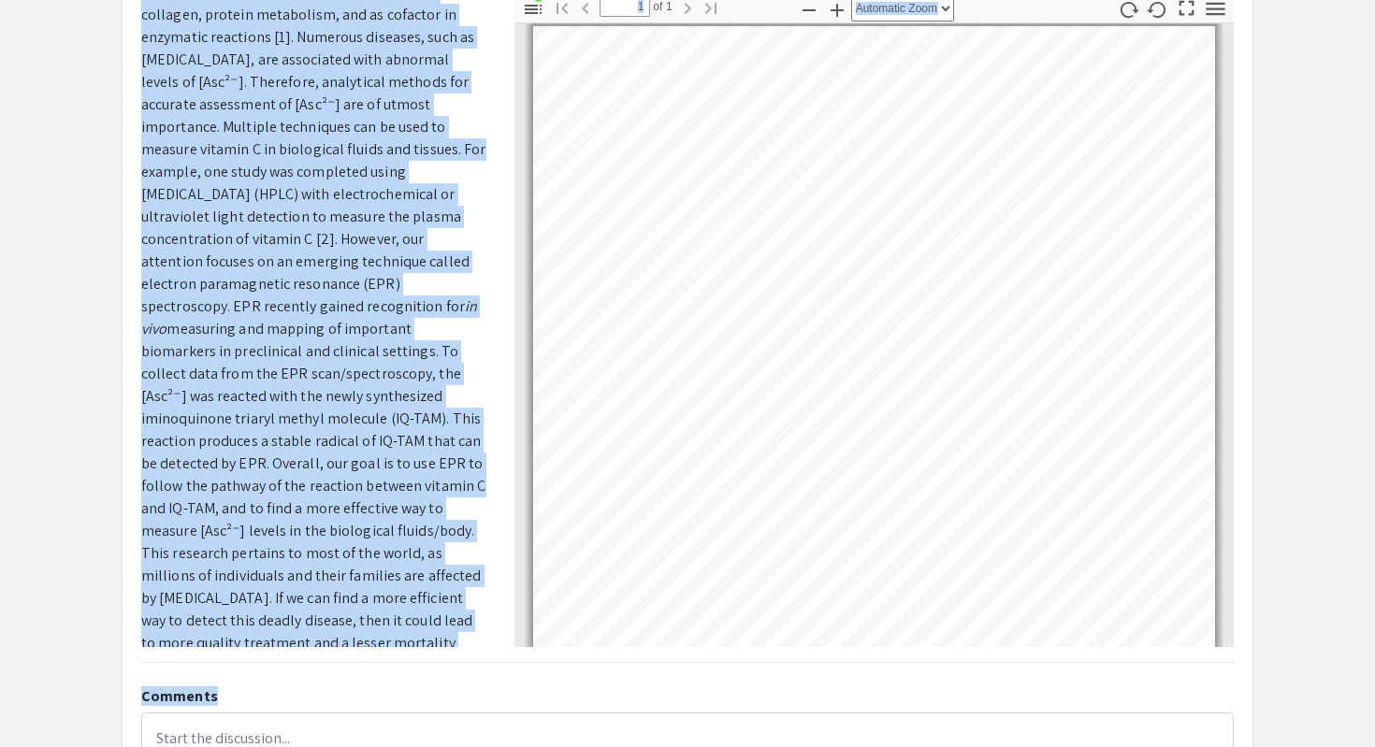
scroll to position [224, 0]
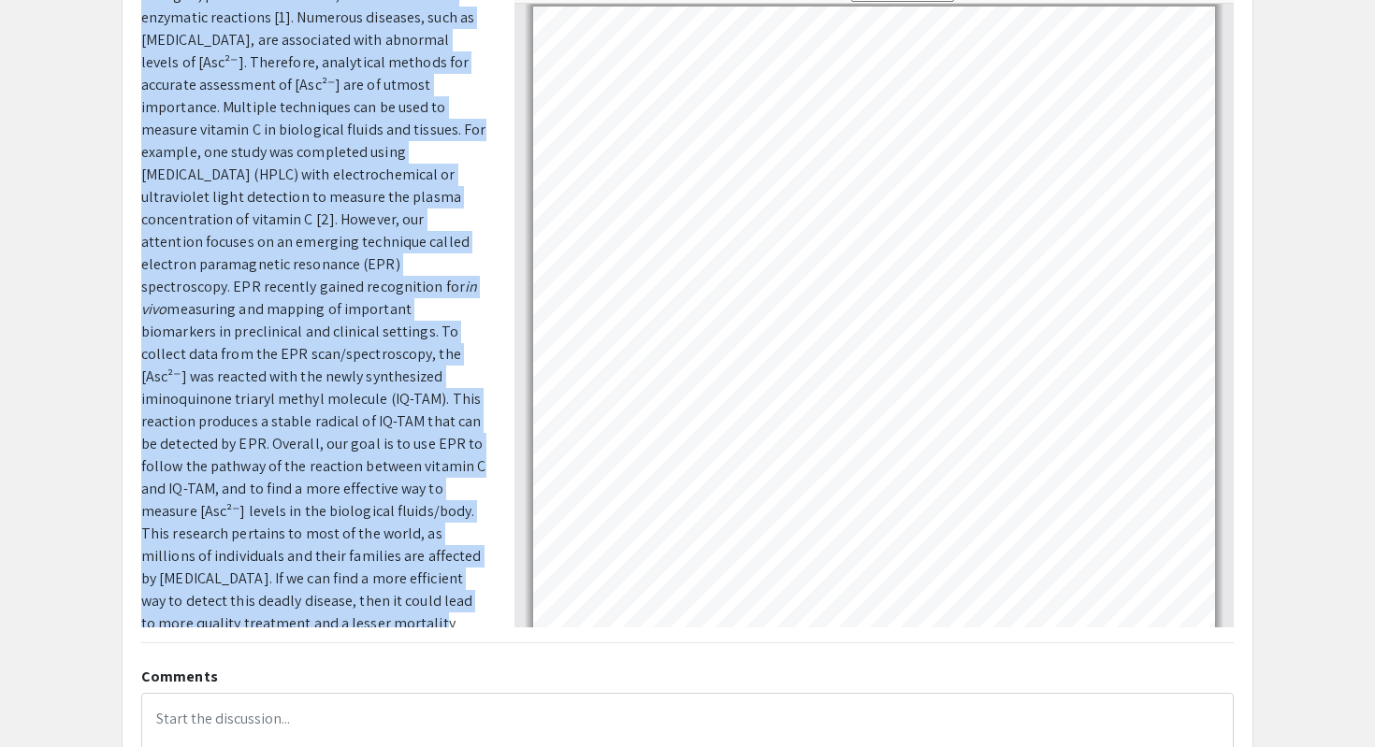
drag, startPoint x: 143, startPoint y: 197, endPoint x: 405, endPoint y: 605, distance: 484.6
click at [405, 605] on div "Presenter/Authors Information(s) [PERSON_NAME], [PERSON_NAME], [PERSON_NAME], […" at bounding box center [313, 300] width 345 height 655
copy div "Loremipsu/Dolorsi Ametconsect(a) Elitsed Doeius, Temporinc Utlaboreet, Dolore M…"
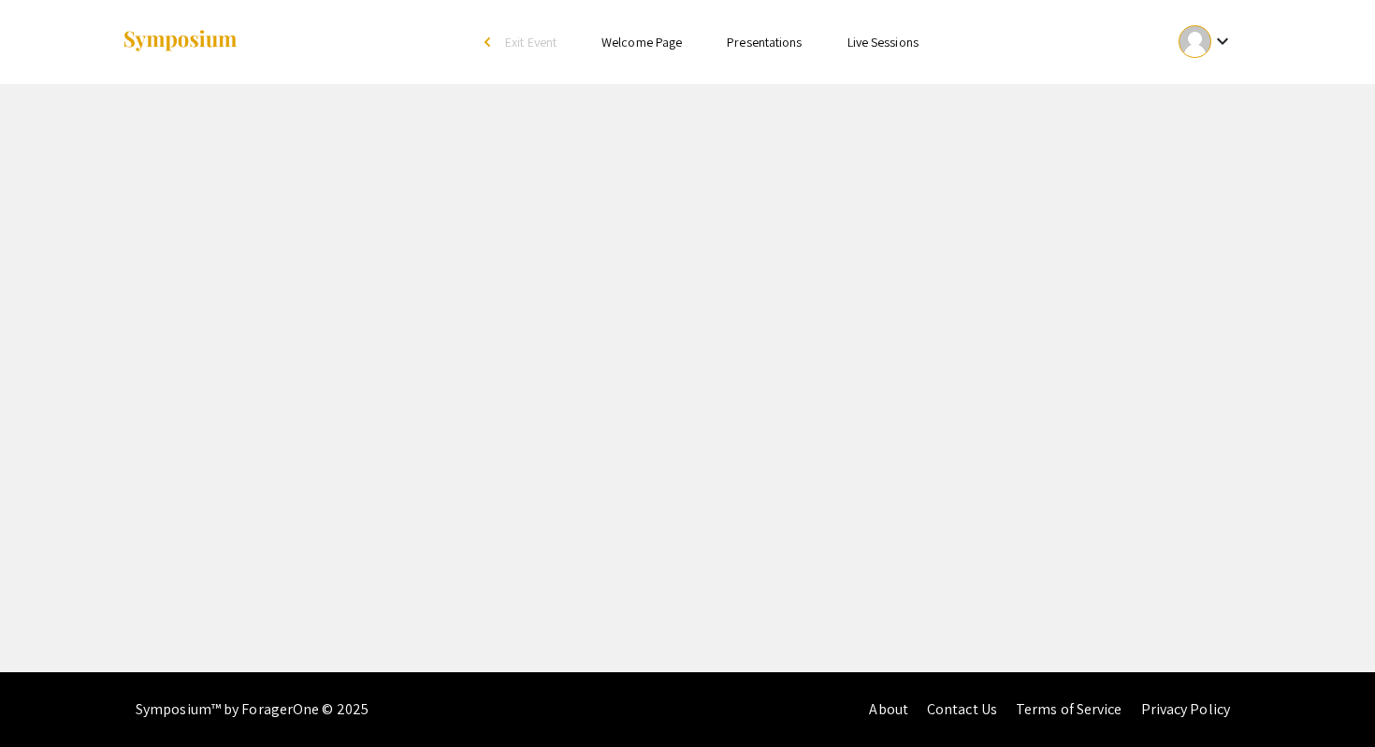
select select "custom"
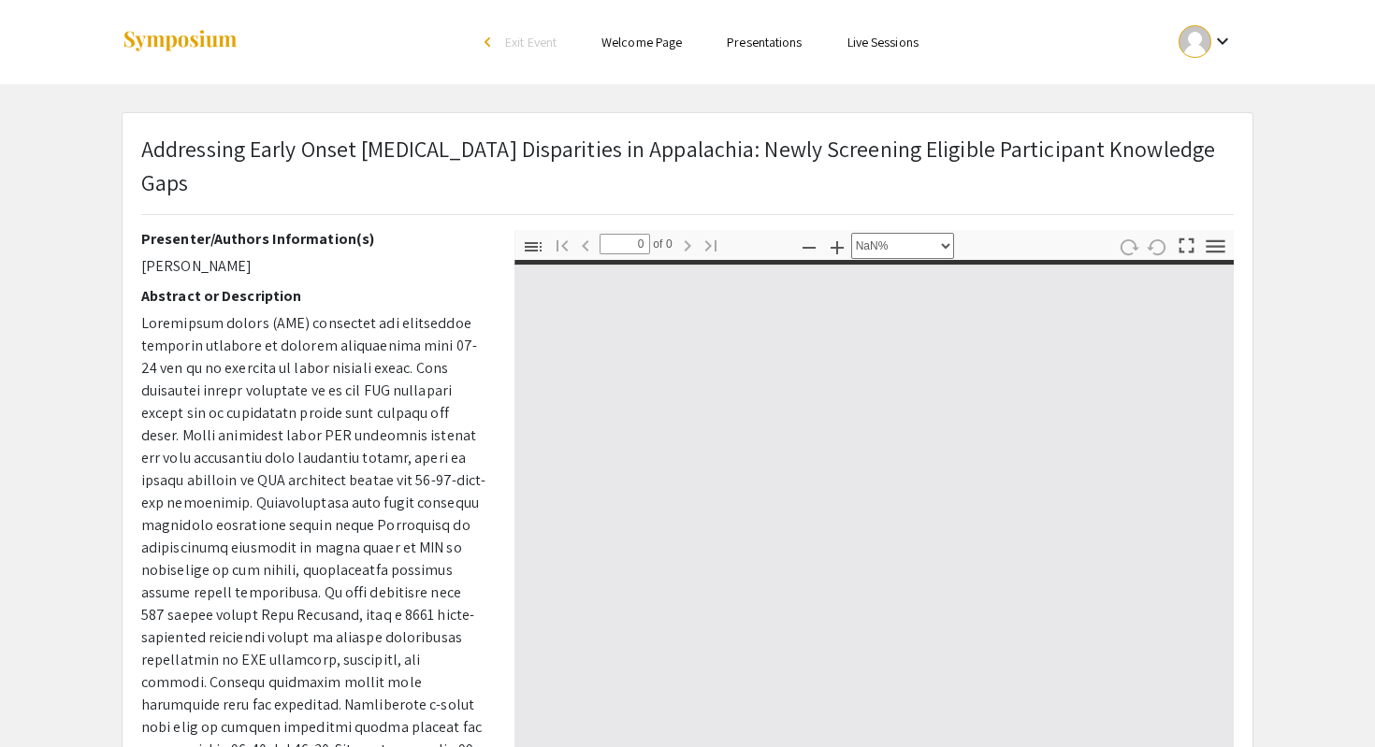
type input "1"
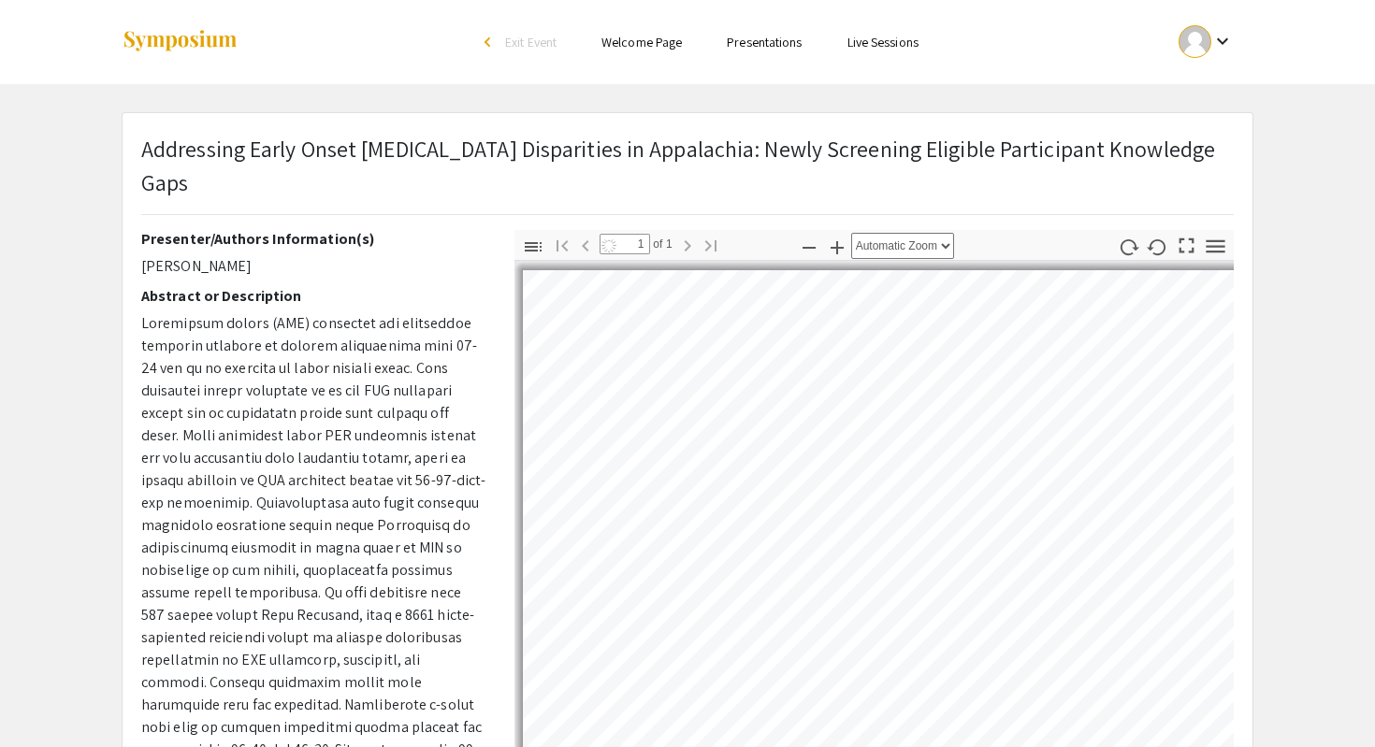
select select "auto"
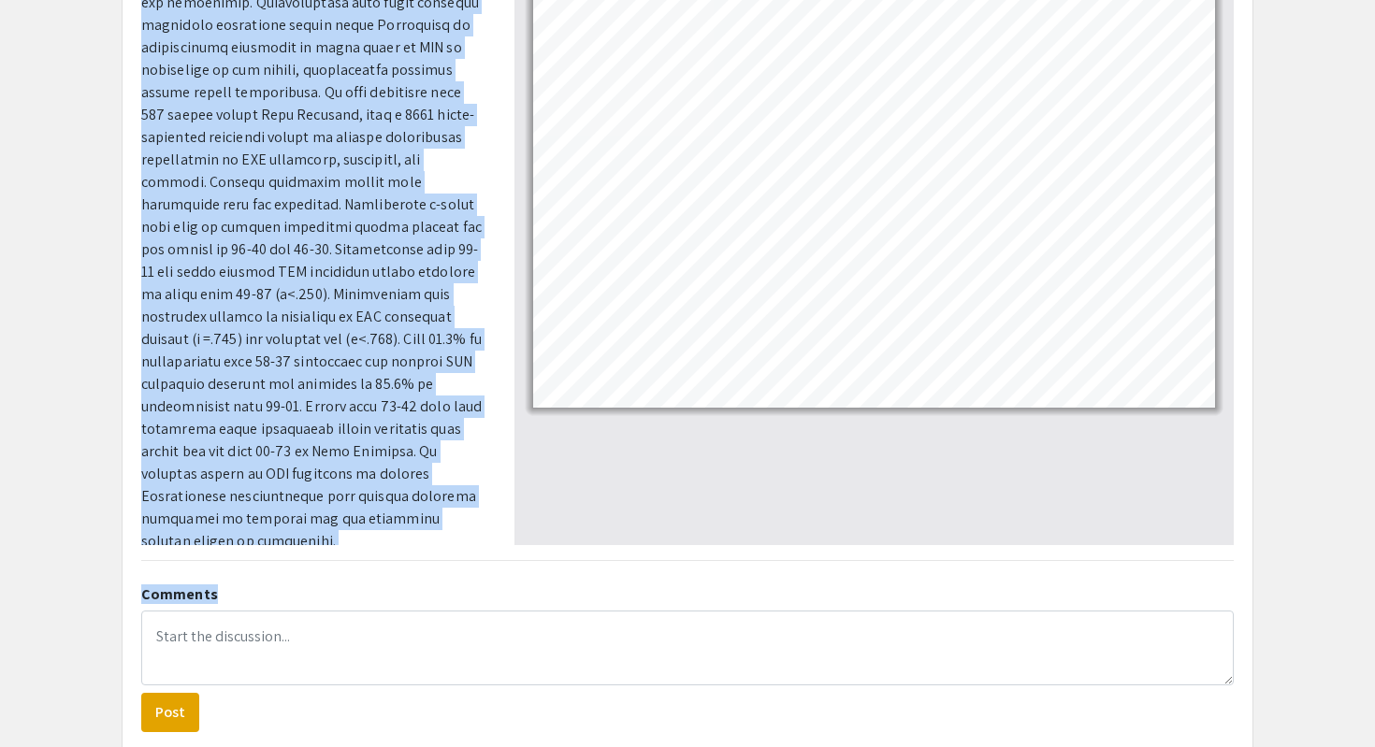
scroll to position [365, 0]
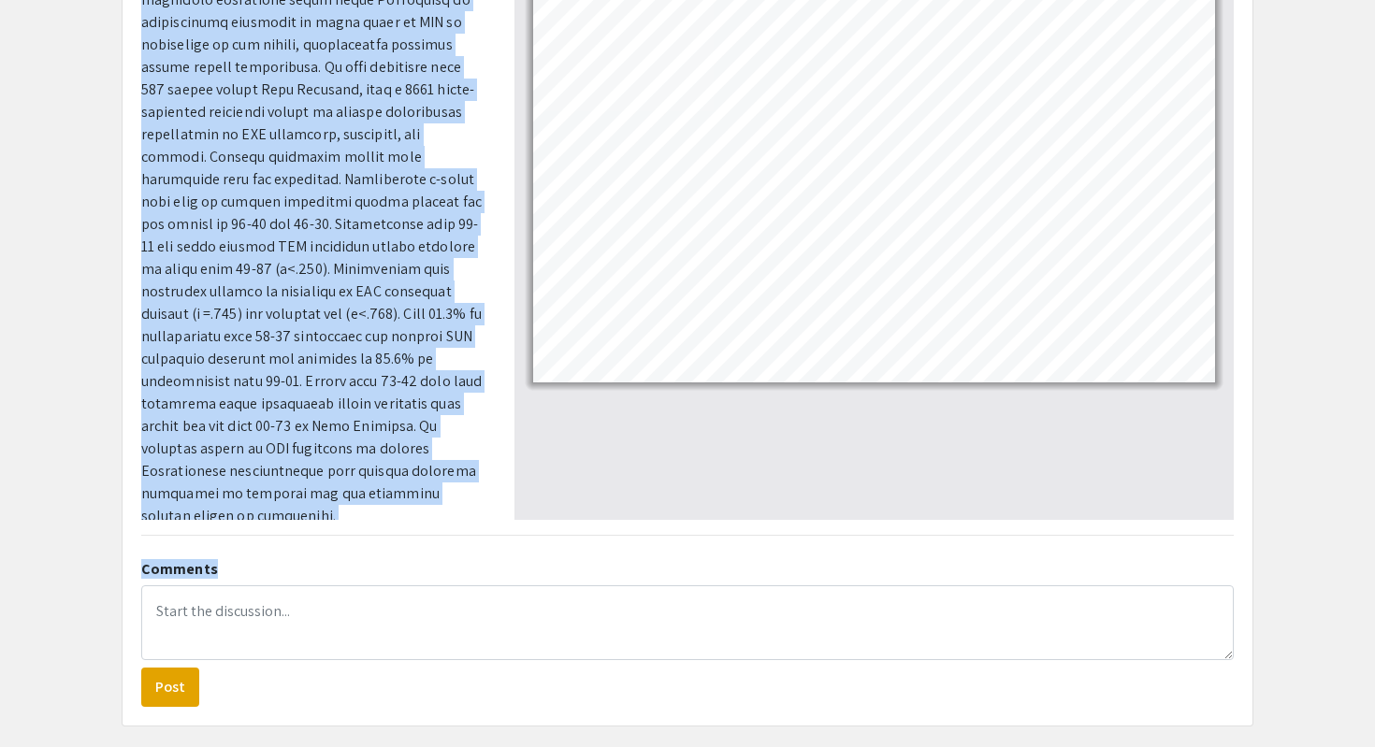
drag, startPoint x: 141, startPoint y: 238, endPoint x: 370, endPoint y: 627, distance: 450.7
click at [370, 627] on div "Addressing Early Onset Colorectal Cancer Disparities in Appalachia: Newly Scree…" at bounding box center [688, 236] width 1130 height 977
click at [364, 531] on div "Addressing Early Onset Colorectal Cancer Disparities in Appalachia: Newly Scree…" at bounding box center [688, 236] width 1130 height 977
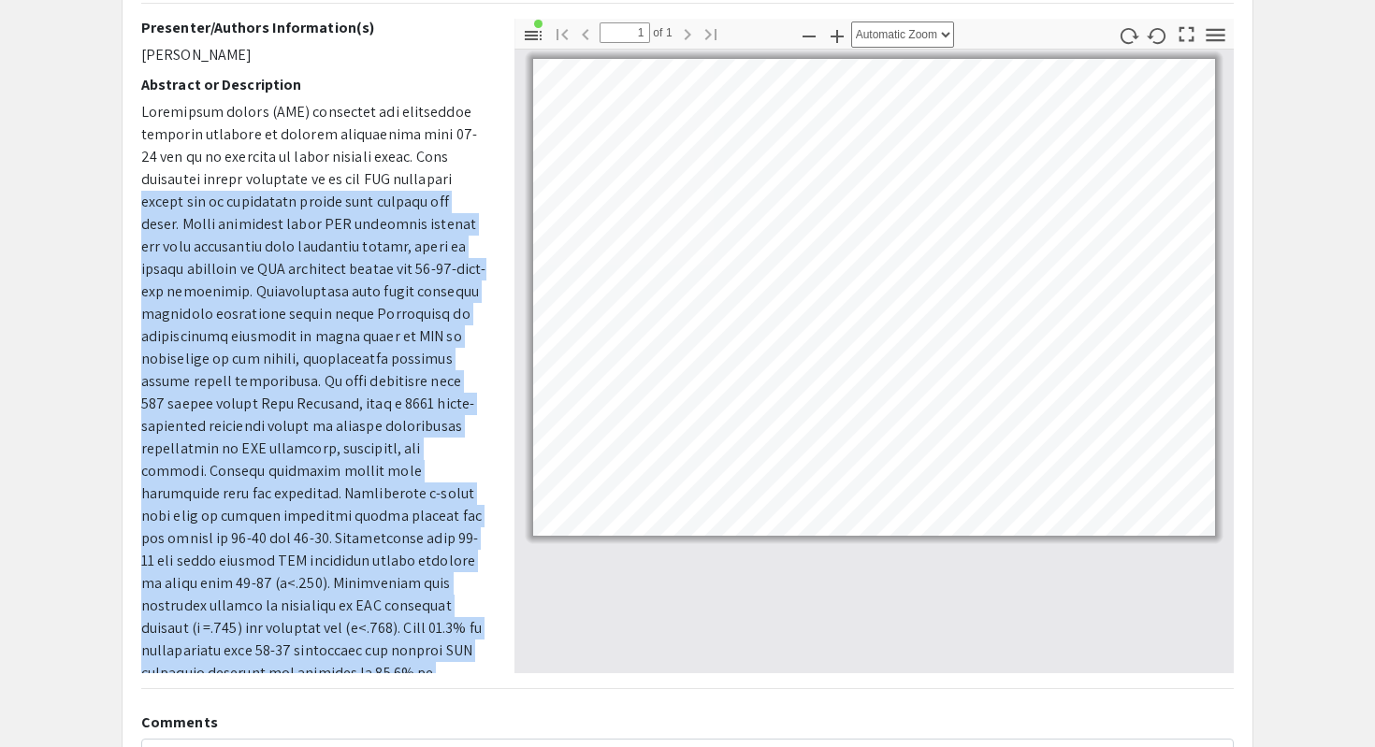
scroll to position [189, 0]
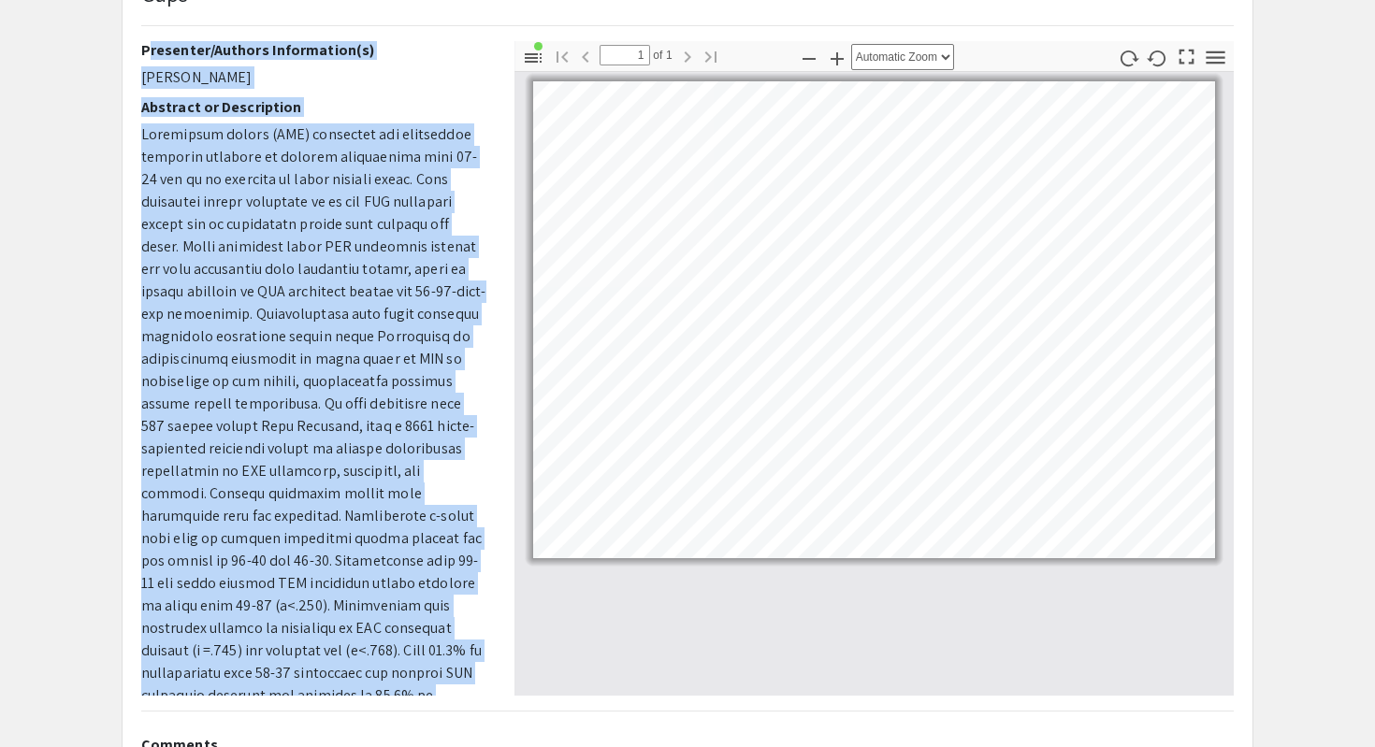
drag, startPoint x: 346, startPoint y: 500, endPoint x: 129, endPoint y: 55, distance: 495.2
click at [129, 55] on div "Presenter/Authors Information(s) Eden Williams Abstract or Description" at bounding box center [313, 368] width 373 height 655
copy div "Presenter/Authors Information(s) Eden Williams Abstract or Description Colorect…"
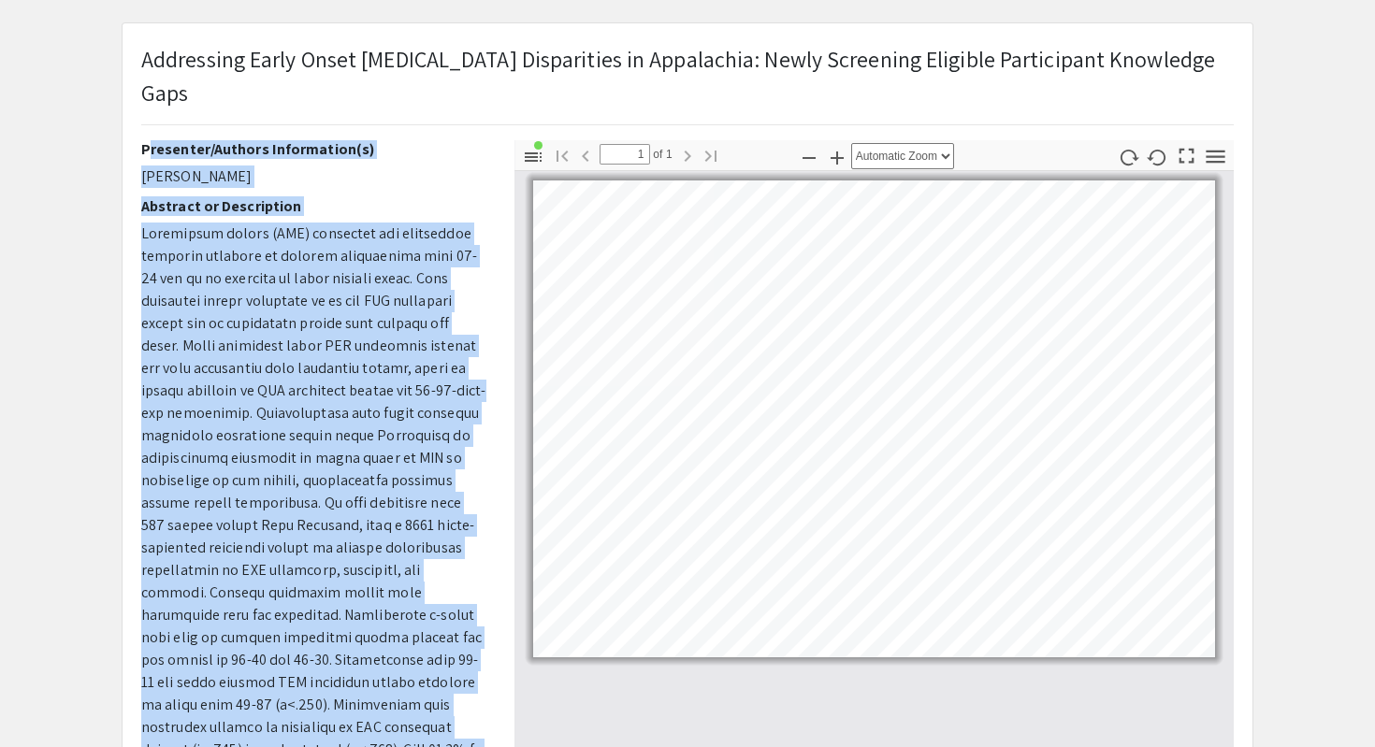
scroll to position [0, 0]
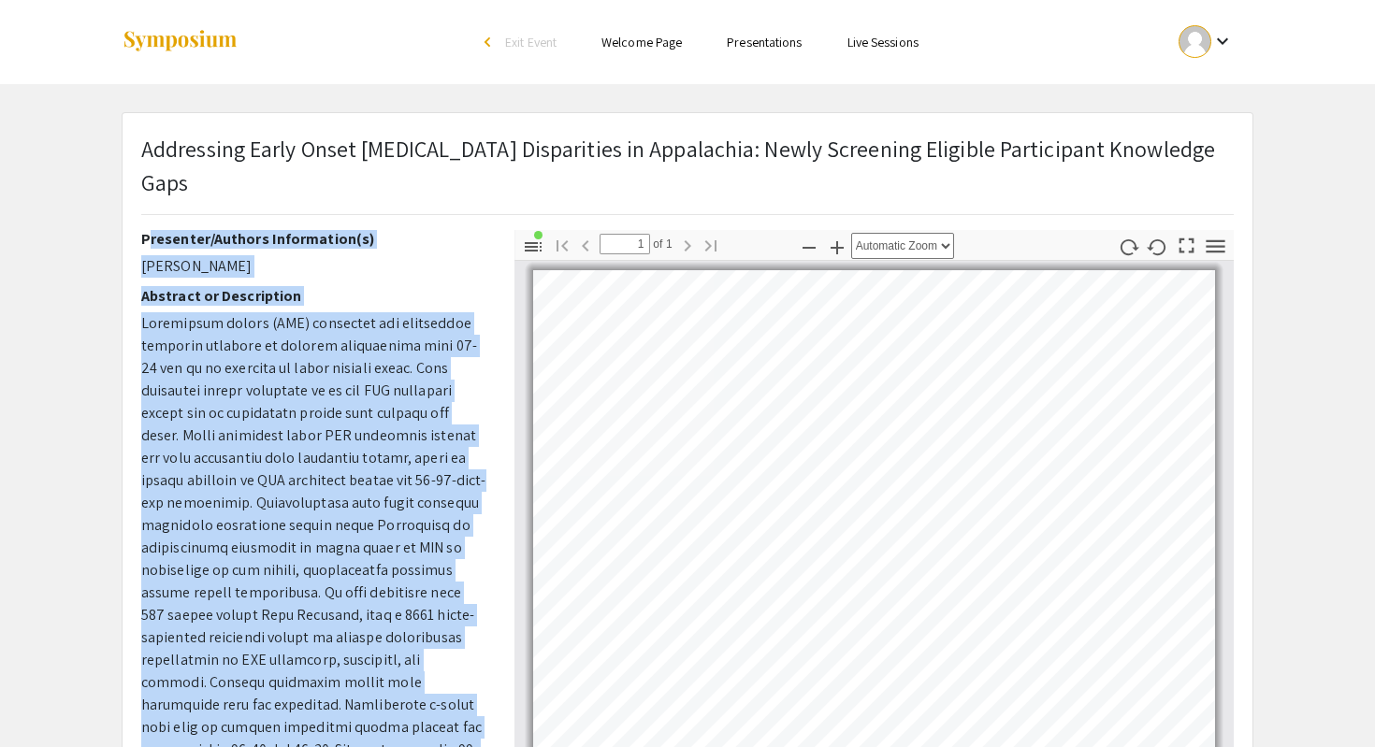
drag, startPoint x: 207, startPoint y: 190, endPoint x: 148, endPoint y: 145, distance: 74.1
click at [148, 145] on p "Addressing Early Onset Colorectal Cancer Disparities in Appalachia: Newly Scree…" at bounding box center [687, 165] width 1092 height 67
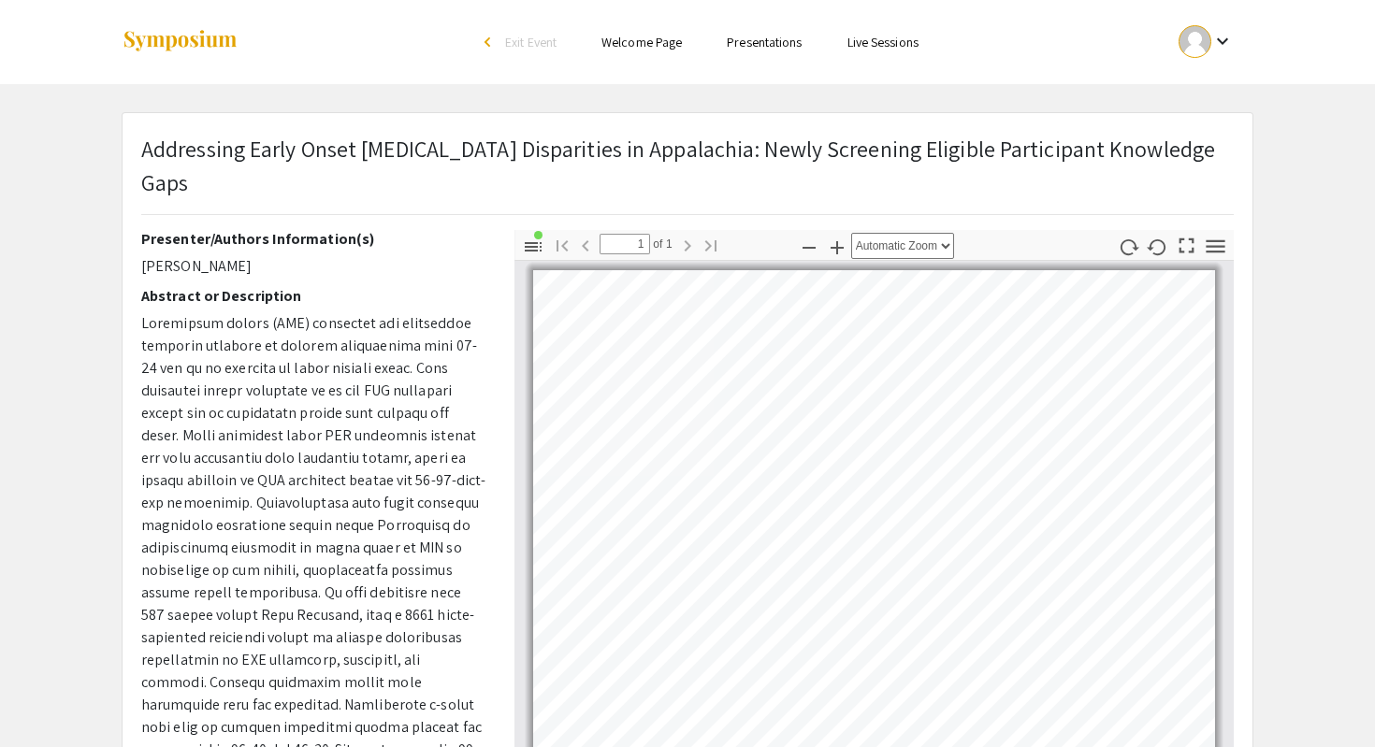
drag, startPoint x: 140, startPoint y: 152, endPoint x: 201, endPoint y: 188, distance: 70.9
click at [201, 188] on p "Addressing Early Onset Colorectal Cancer Disparities in Appalachia: Newly Scree…" at bounding box center [687, 165] width 1092 height 67
drag, startPoint x: 191, startPoint y: 187, endPoint x: 143, endPoint y: 148, distance: 61.8
click at [143, 148] on p "Addressing Early Onset Colorectal Cancer Disparities in Appalachia: Newly Scree…" at bounding box center [687, 165] width 1092 height 67
copy span "Addressing Early Onset Colorectal Cancer Disparities in Appalachia: Newly Scree…"
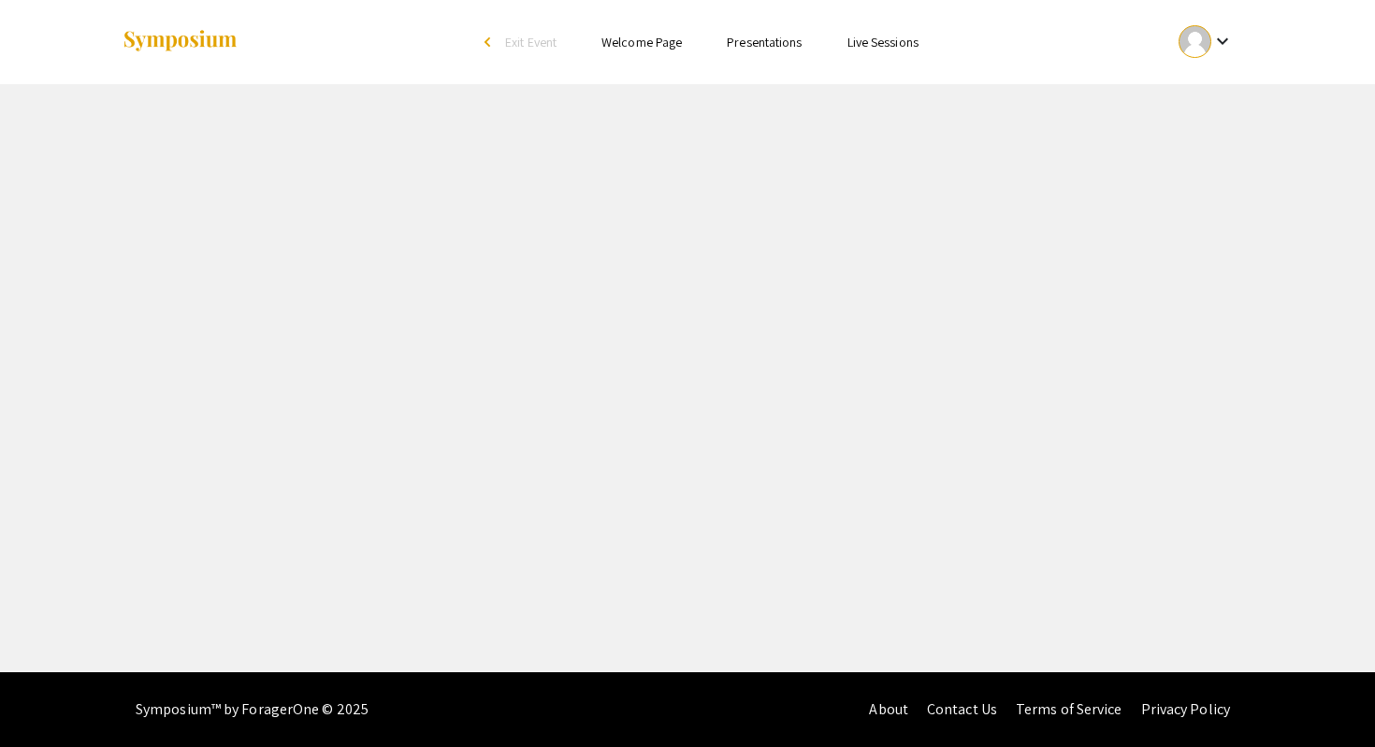
select select "custom"
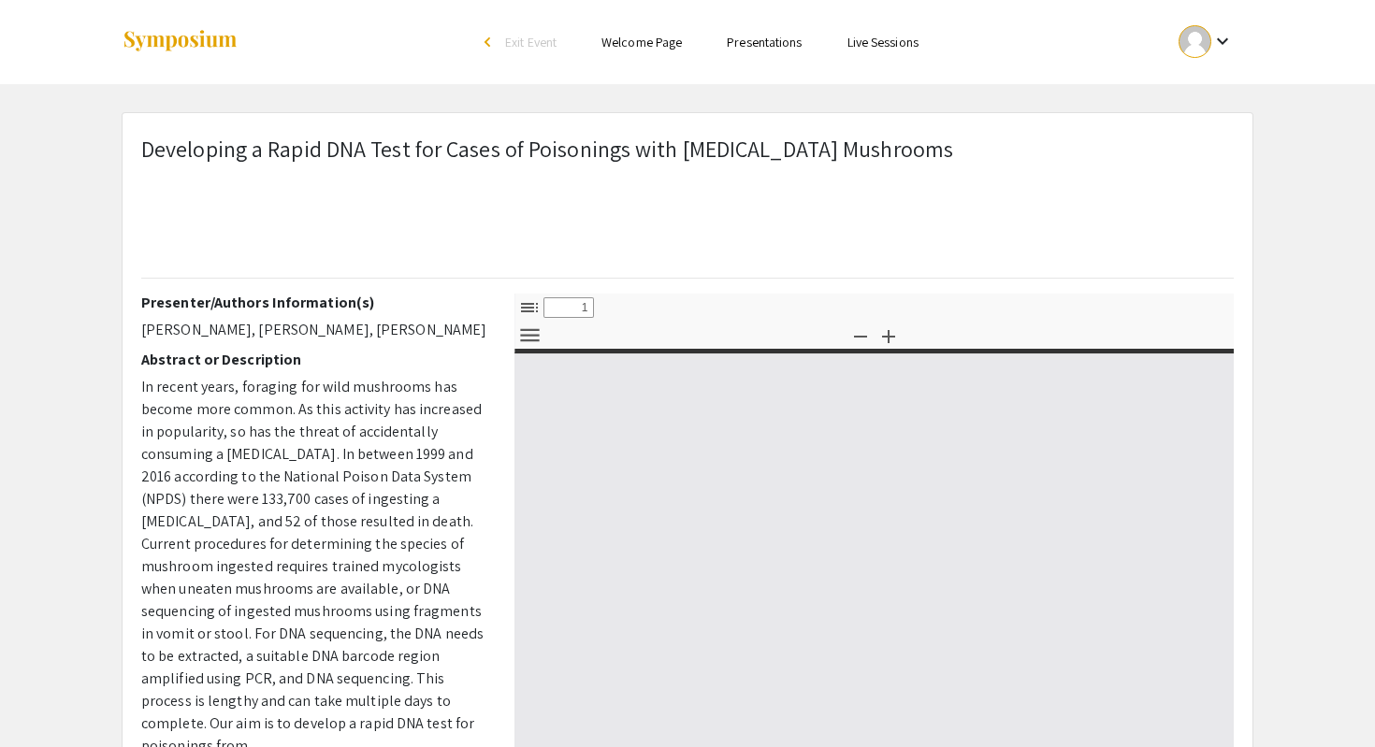
type input "0"
select select "custom"
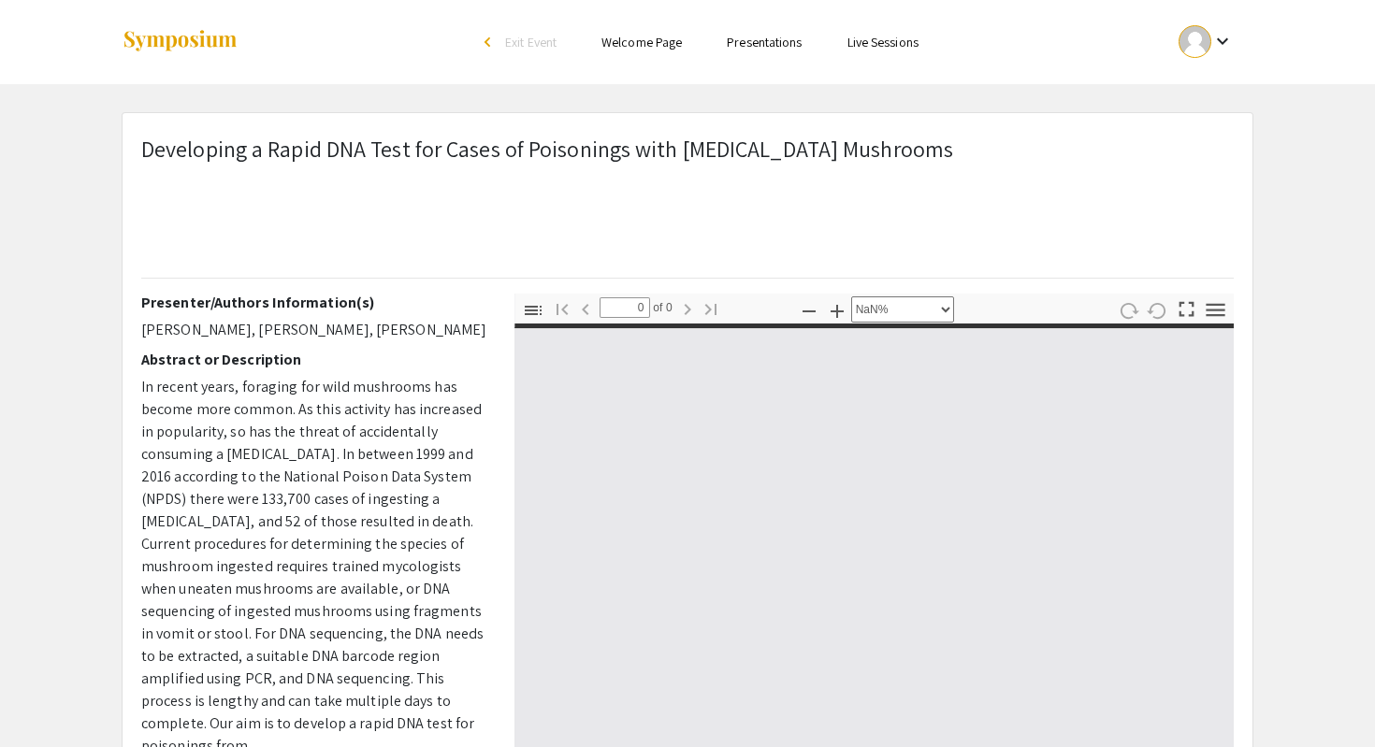
type input "1"
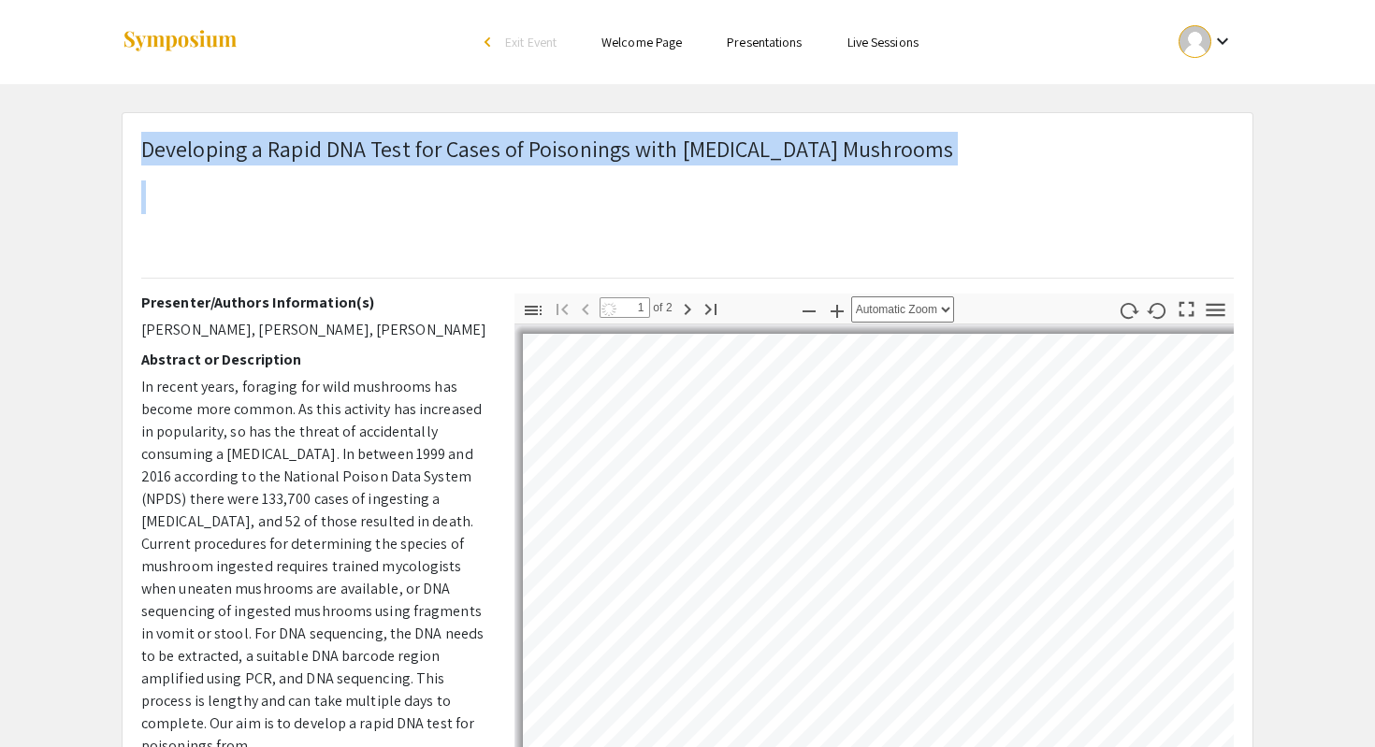
drag, startPoint x: 146, startPoint y: 151, endPoint x: 823, endPoint y: 168, distance: 677.3
click at [823, 168] on h1 "Developing a Rapid DNA Test for Cases of Poisonings with Amanita Mushrooms" at bounding box center [547, 197] width 812 height 131
select select "auto"
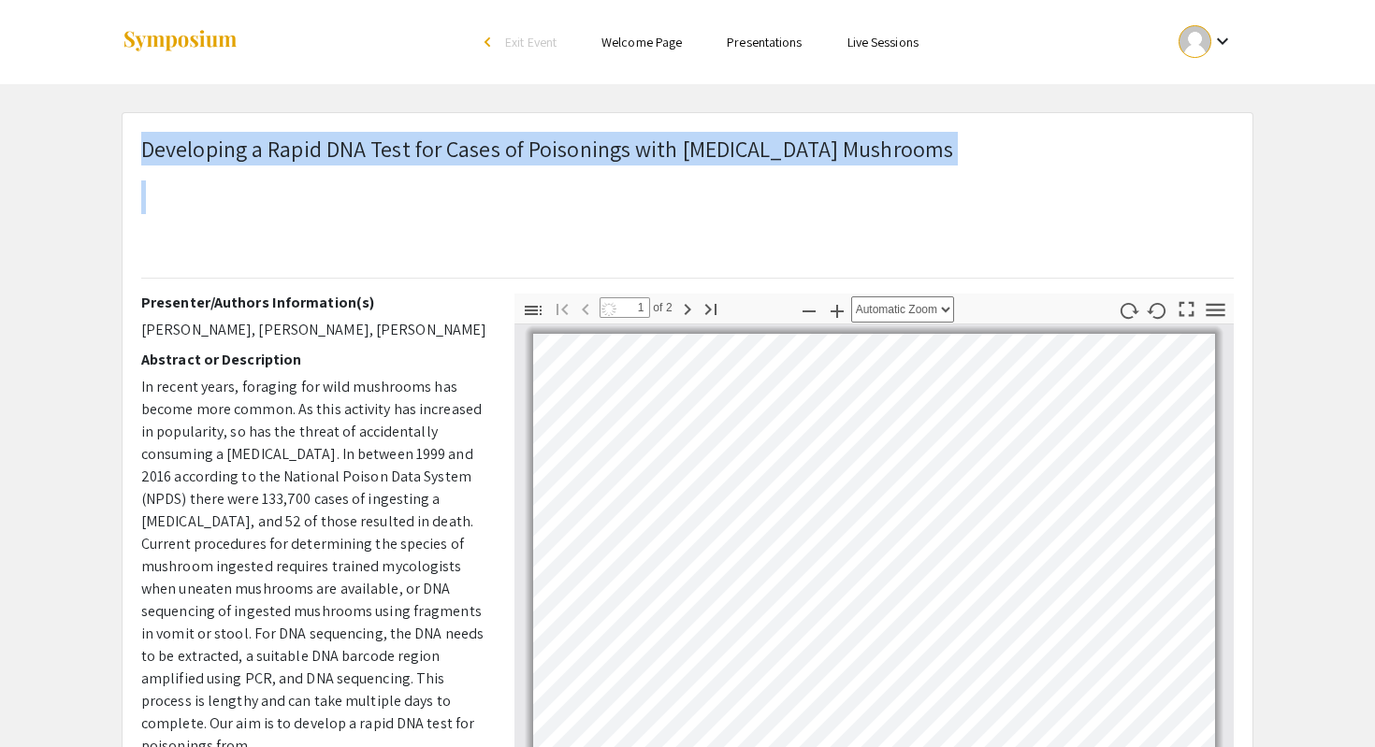
scroll to position [7, 0]
copy span "Developing a Rapid DNA Test for Cases of Poisonings with [MEDICAL_DATA] Mushroo…"
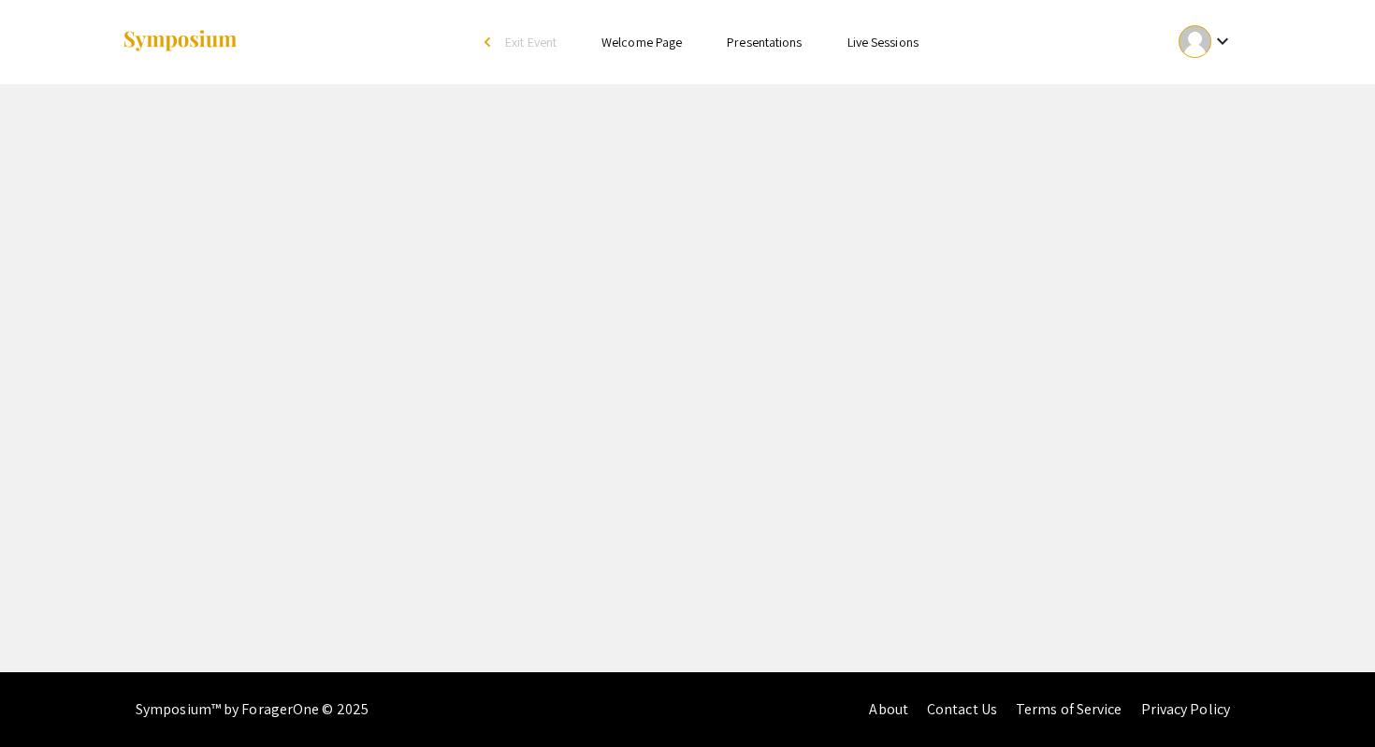
select select "custom"
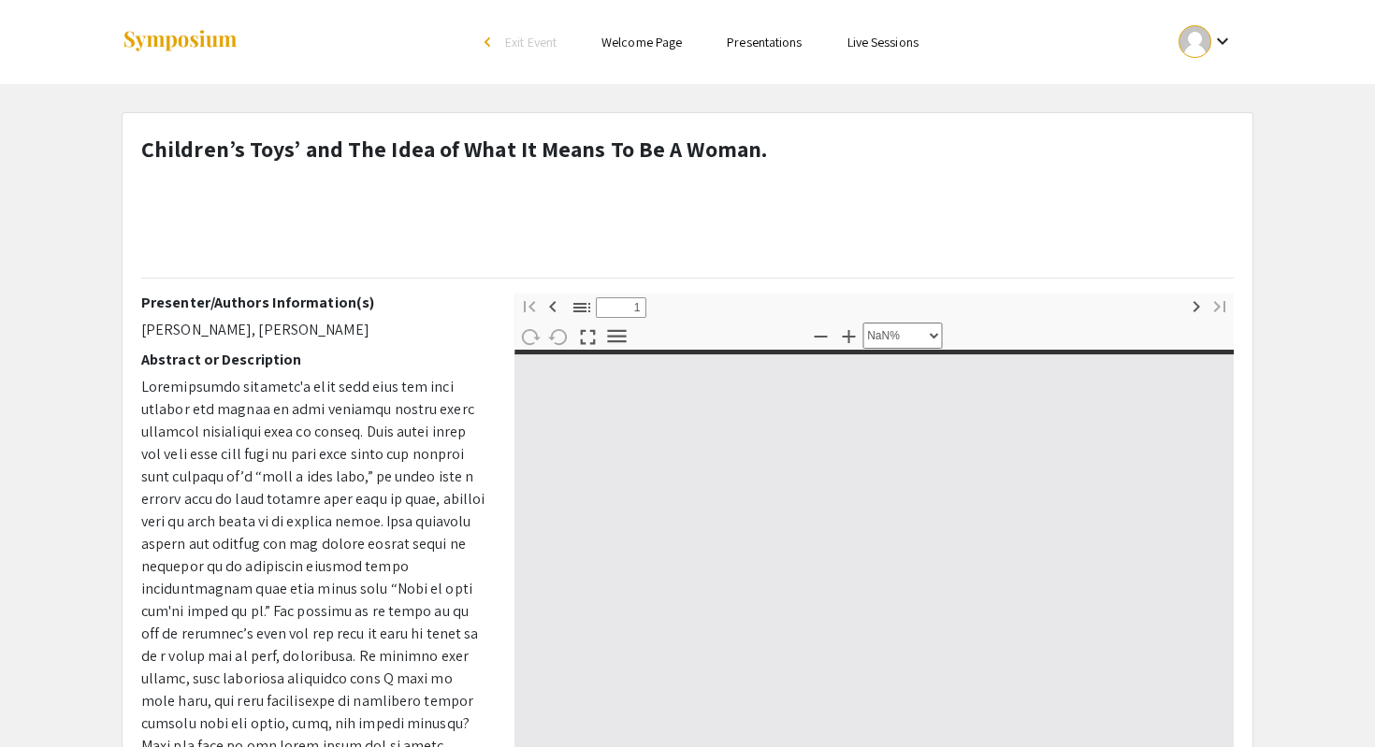
type input "0"
select select "custom"
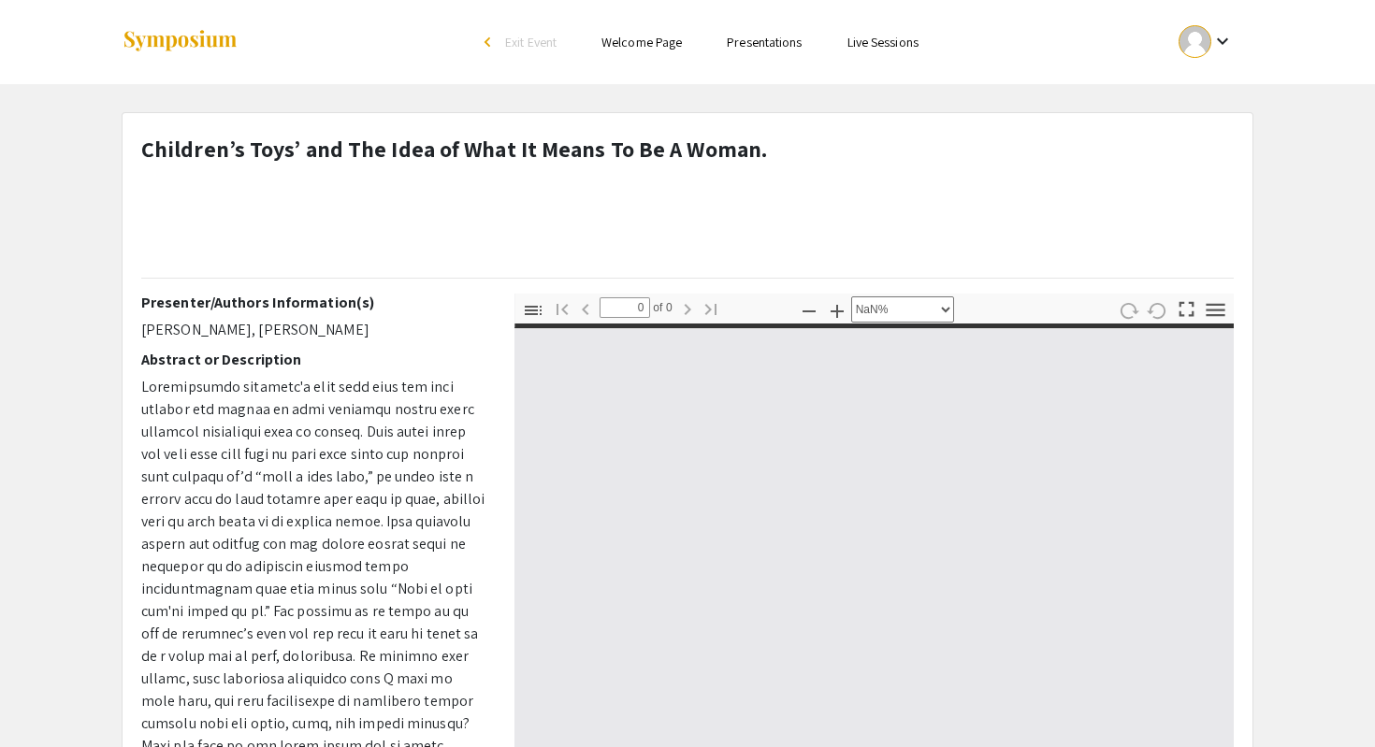
type input "1"
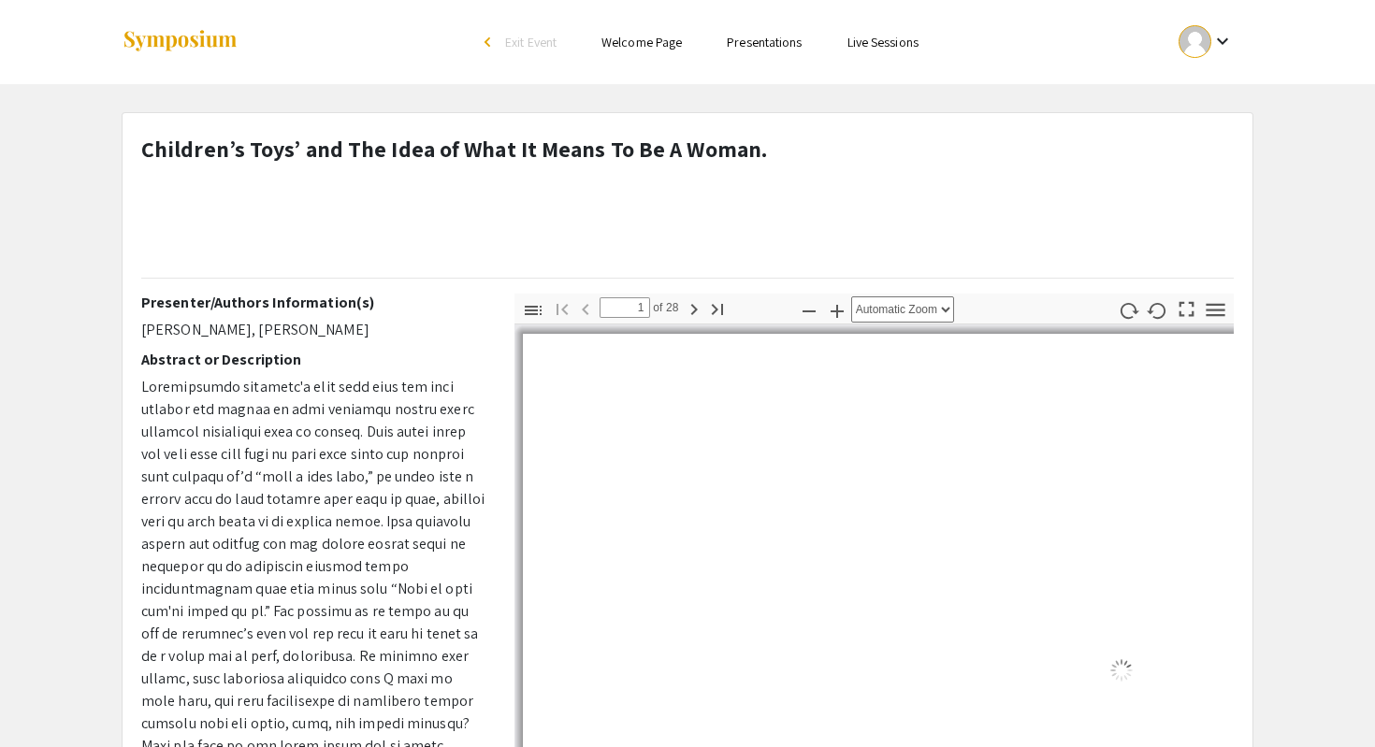
select select "auto"
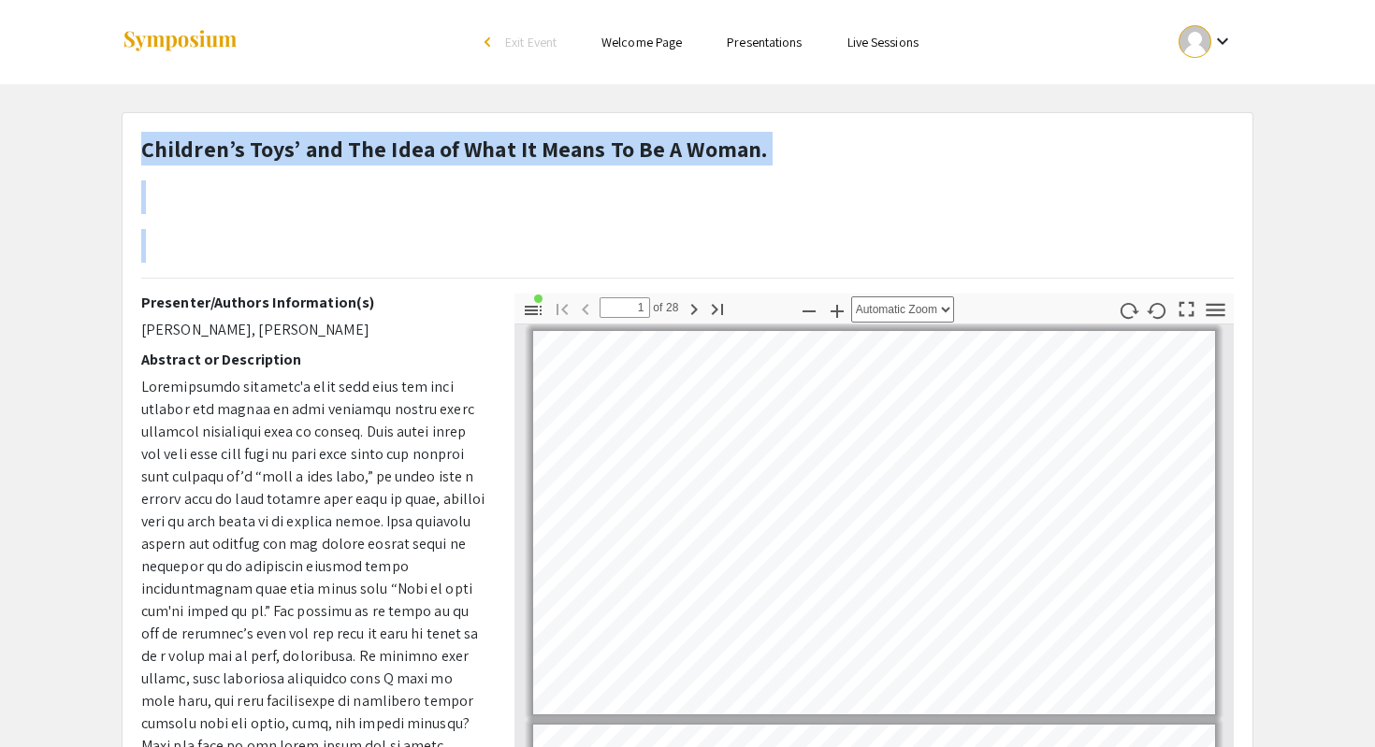
drag, startPoint x: 761, startPoint y: 152, endPoint x: 145, endPoint y: 153, distance: 616.3
click at [145, 153] on div "Children’s Toys’ and The Idea of What It Means To Be A Woman." at bounding box center [687, 213] width 1120 height 162
copy h1 "Children’s Toys’ and The Idea of What It Means To Be A Woman."
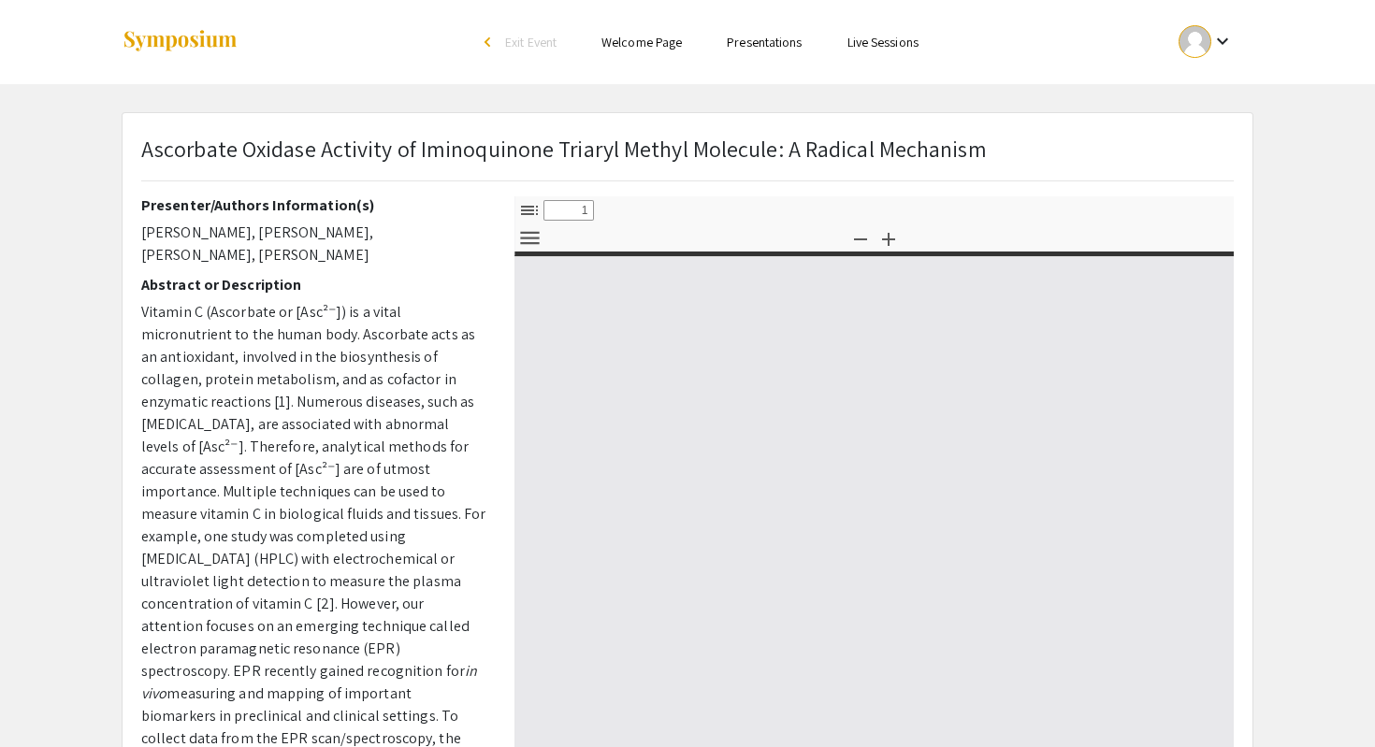
select select "custom"
type input "0"
select select "custom"
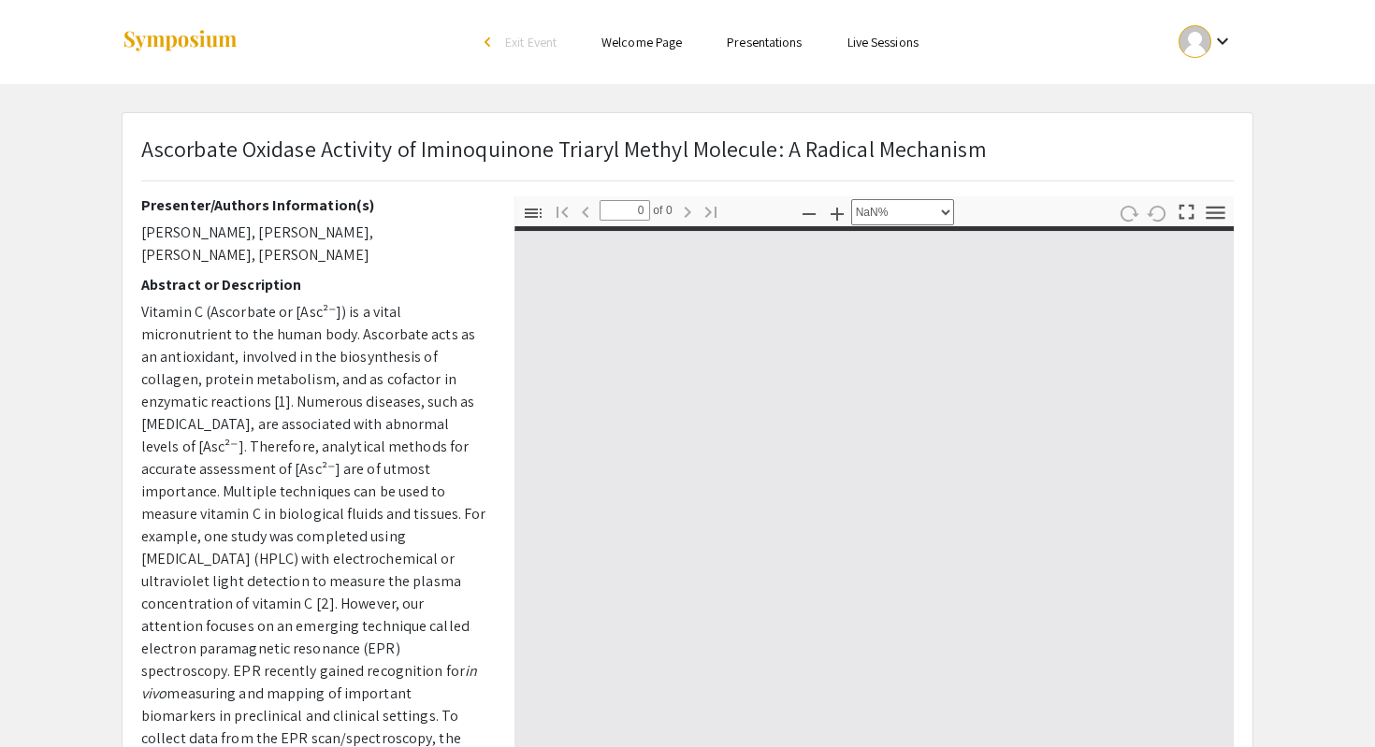
type input "1"
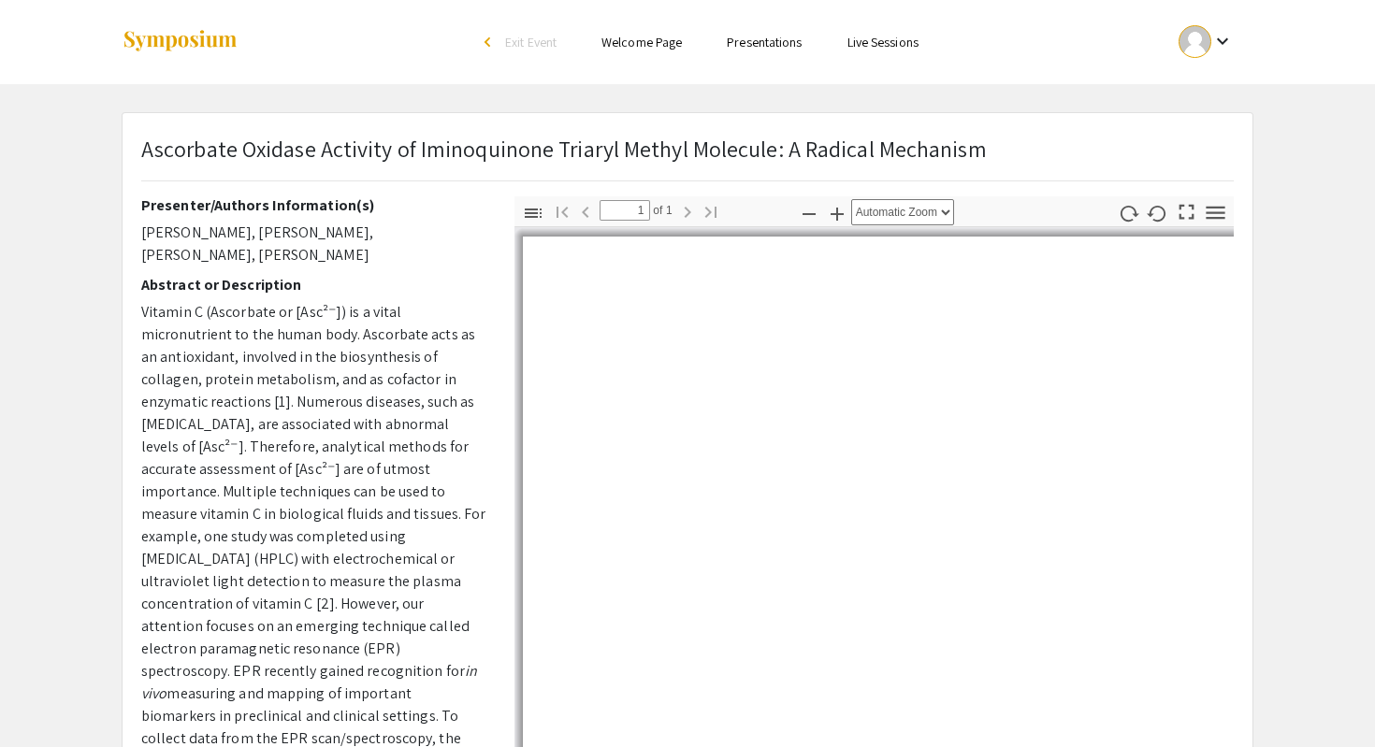
select select "auto"
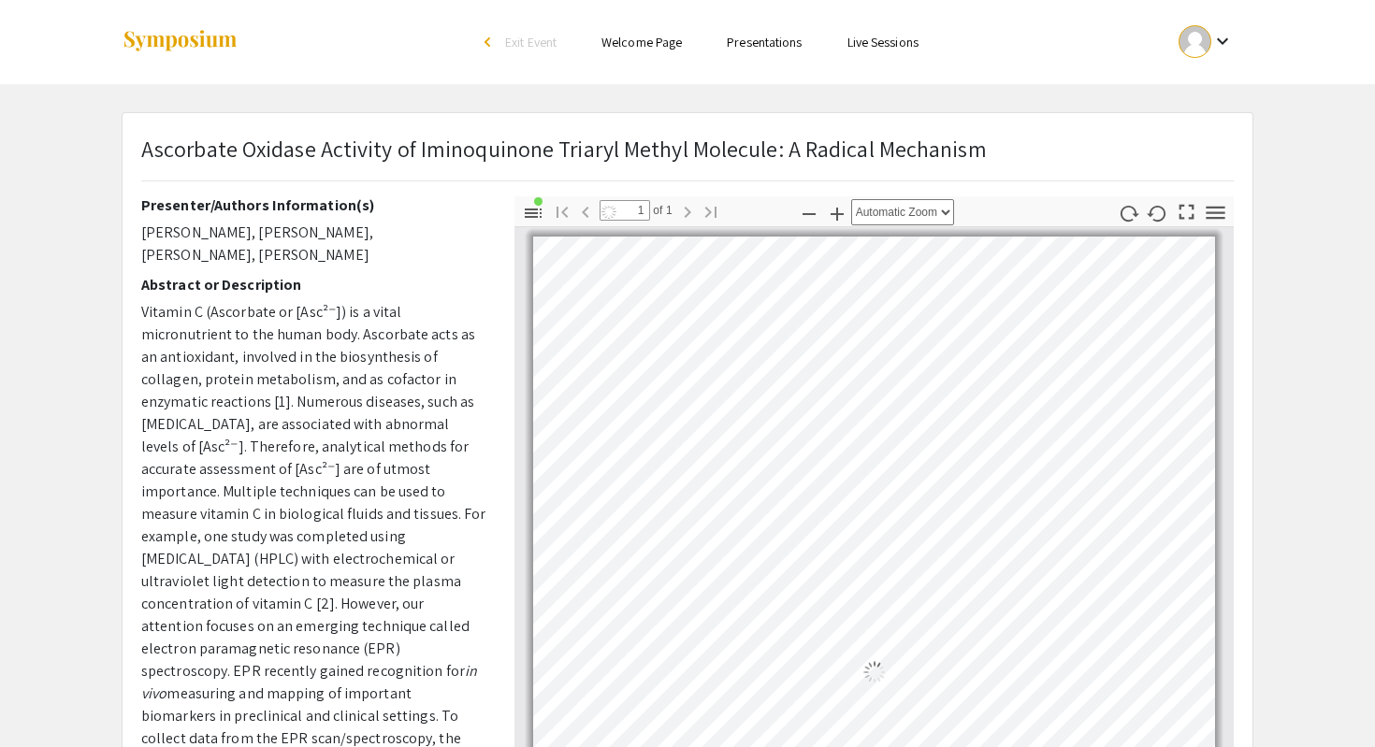
scroll to position [7, 0]
drag, startPoint x: 974, startPoint y: 148, endPoint x: 139, endPoint y: 144, distance: 835.1
click at [138, 144] on div "Ascorbate Oxidase Activity of Iminoquinone Triaryl Methyl Molecule: A Radical M…" at bounding box center [687, 164] width 1120 height 65
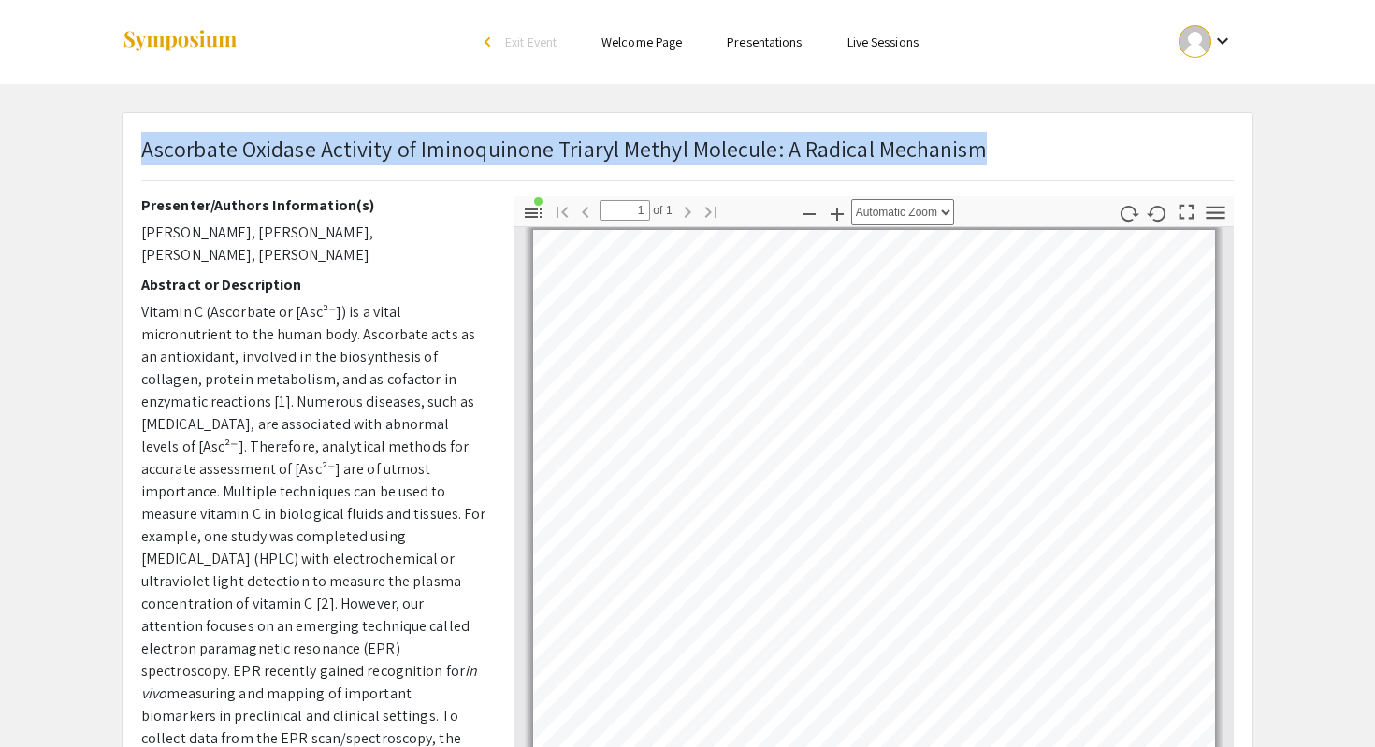
drag, startPoint x: 144, startPoint y: 149, endPoint x: 974, endPoint y: 149, distance: 830.5
click at [974, 149] on p "Ascorbate Oxidase Activity of Iminoquinone Triaryl Methyl Molecule: A Radical M…" at bounding box center [563, 149] width 845 height 34
copy p "Ascorbate Oxidase Activity of Iminoquinone Triaryl Methyl Molecule: A Radical M…"
